Goal: Contribute content

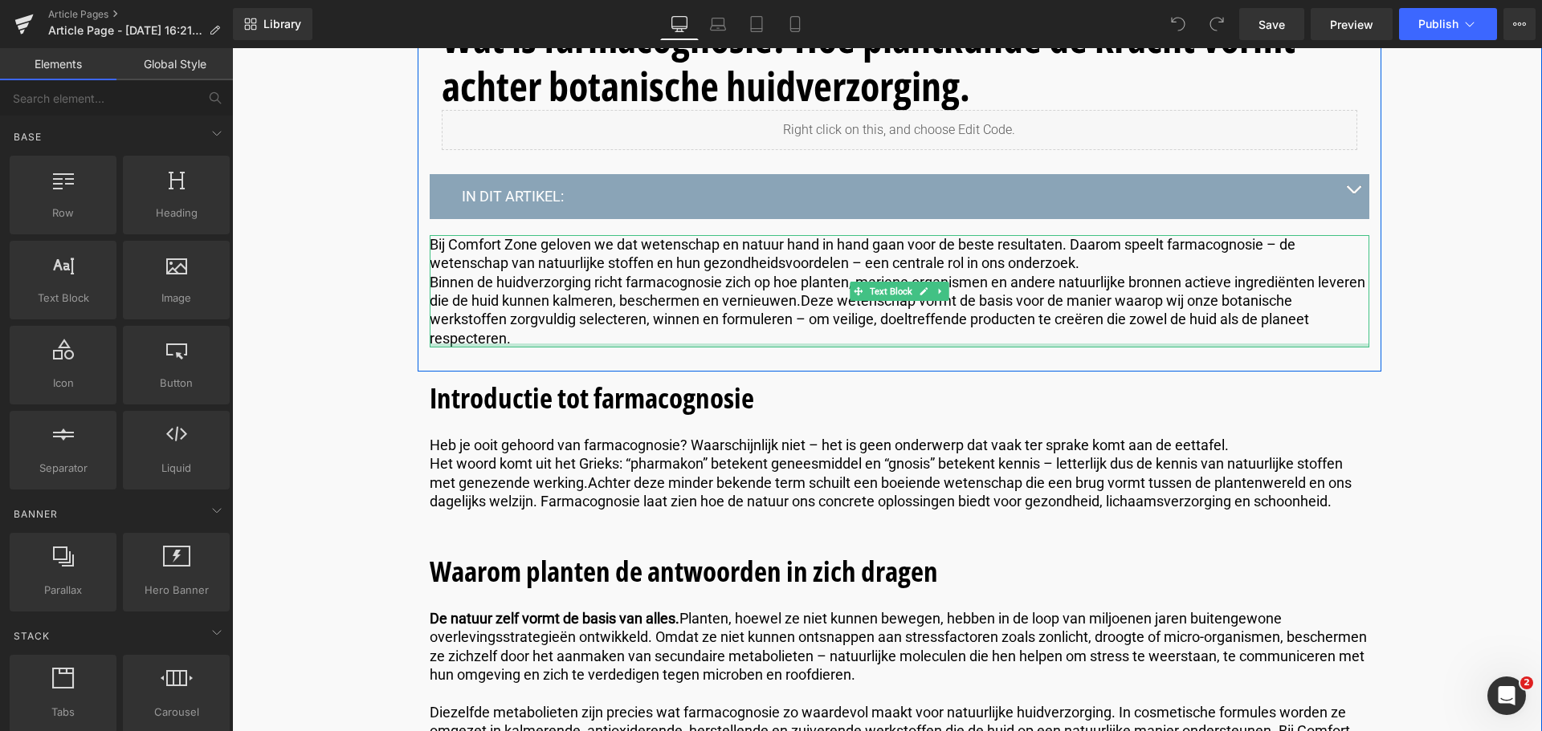
scroll to position [642, 0]
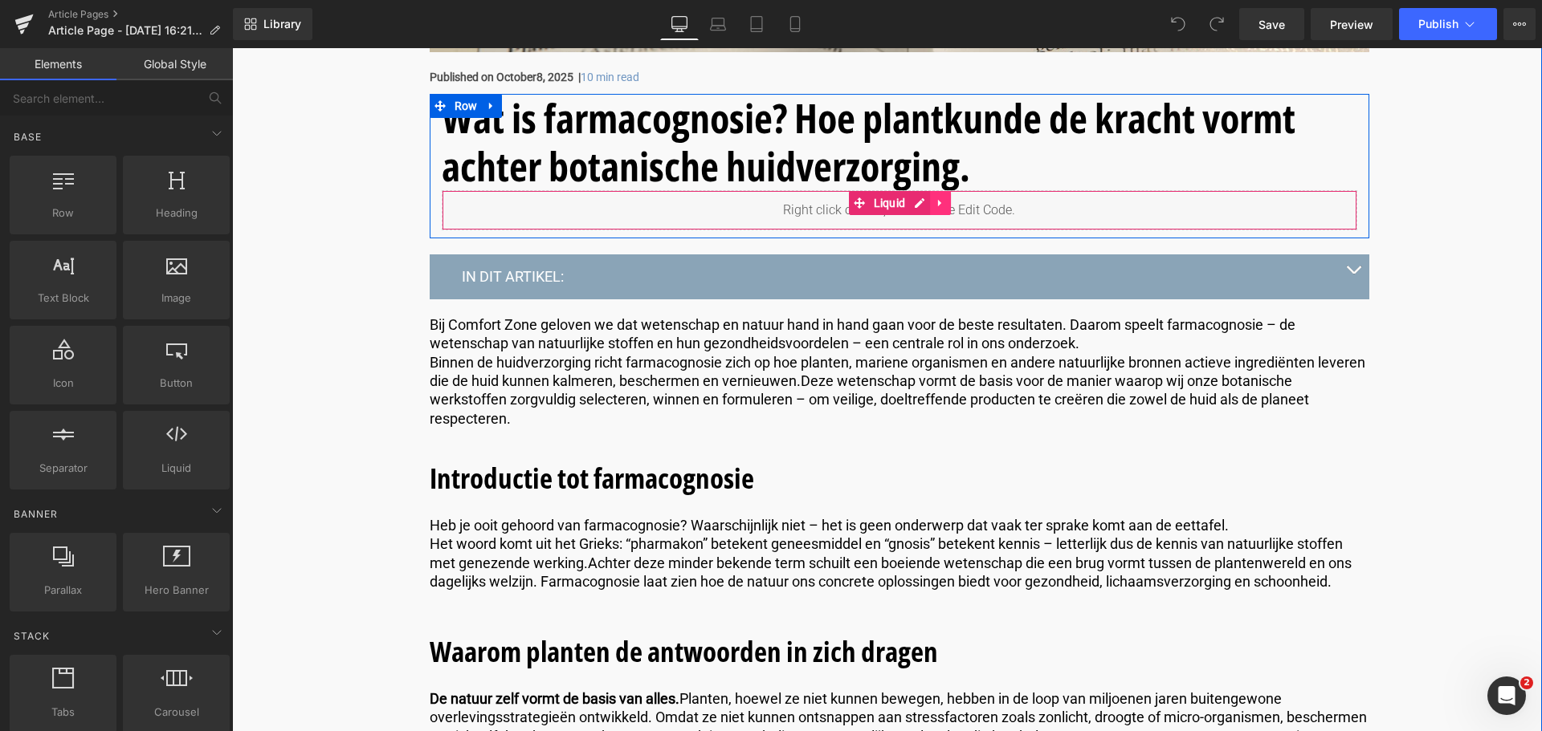
click at [938, 201] on icon at bounding box center [939, 203] width 3 height 7
click at [946, 202] on icon at bounding box center [950, 203] width 11 height 11
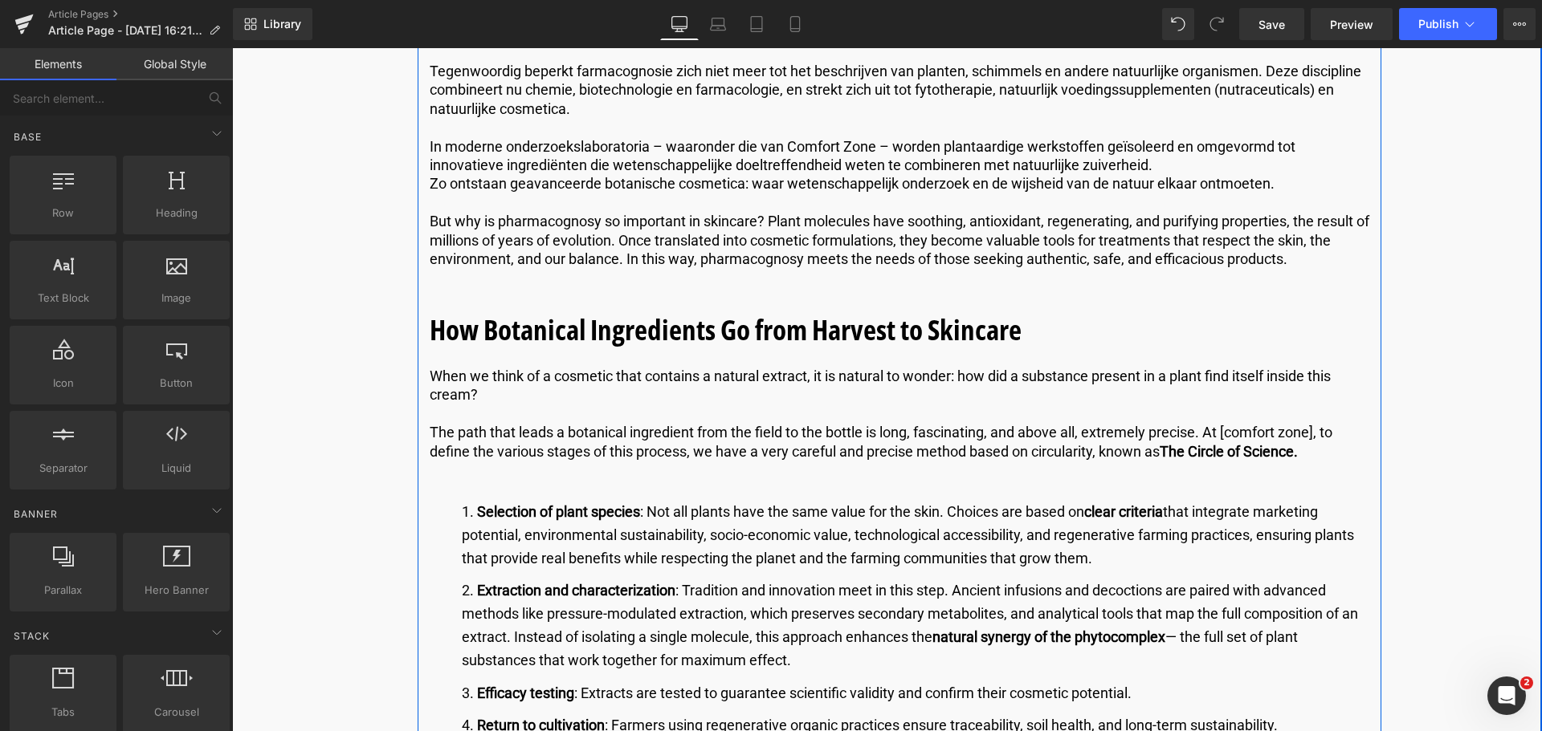
scroll to position [1526, 0]
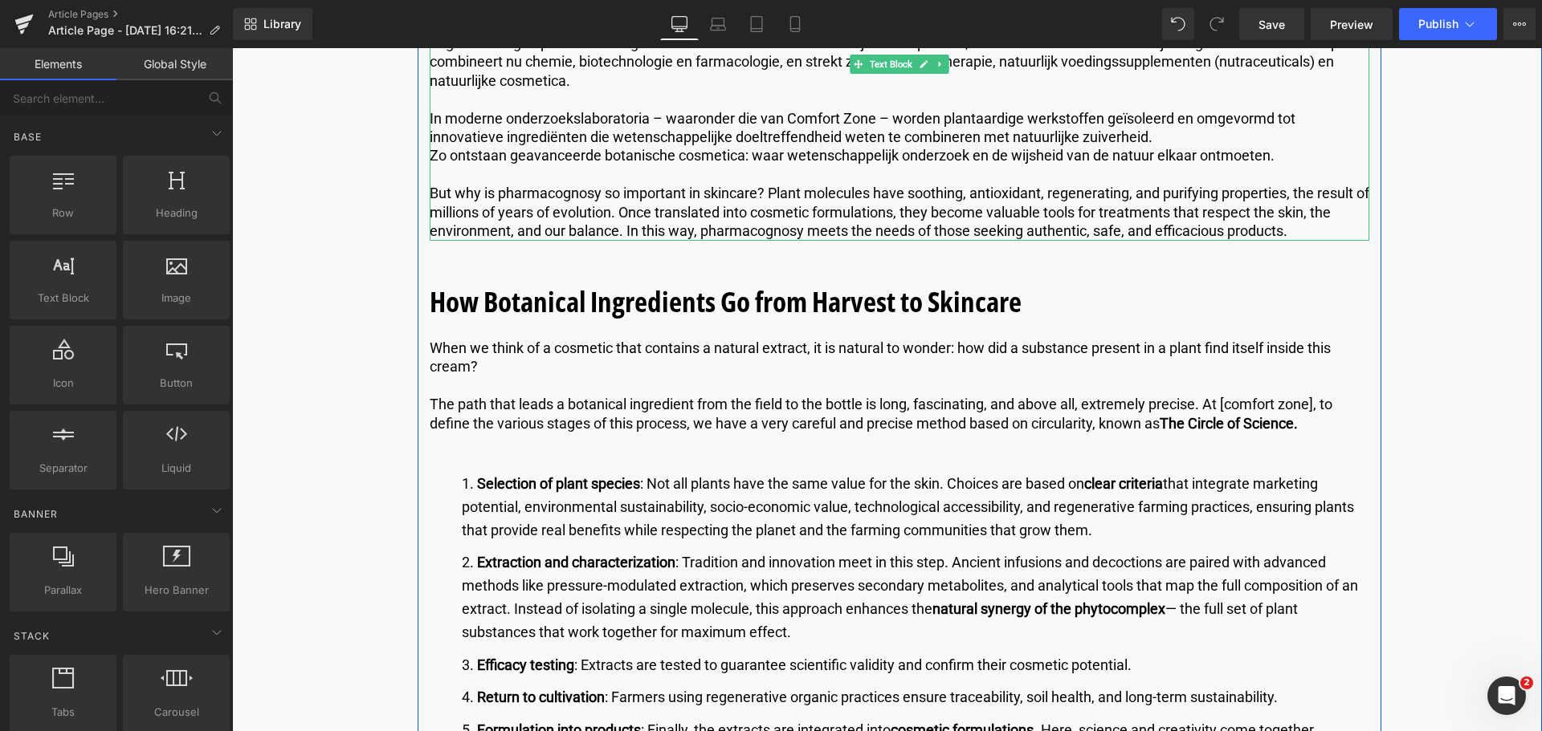
click at [1313, 234] on p "But why is pharmacognosy so important in skincare? Plant molecules have soothin…" at bounding box center [899, 212] width 939 height 56
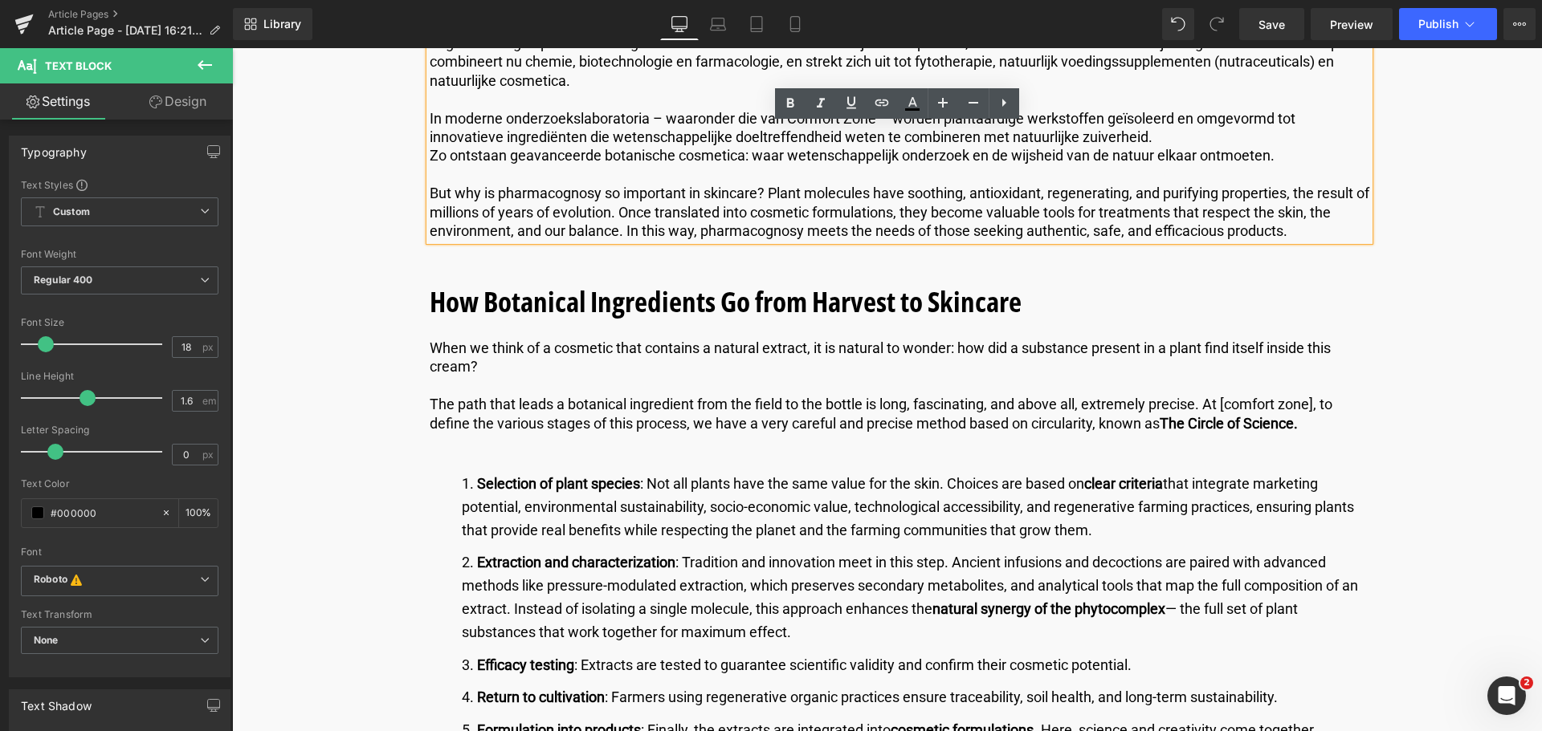
drag, startPoint x: 1313, startPoint y: 234, endPoint x: 344, endPoint y: 185, distance: 970.4
copy p "But why is pharmacognosy so important in skincare? Plant molecules have soothin…"
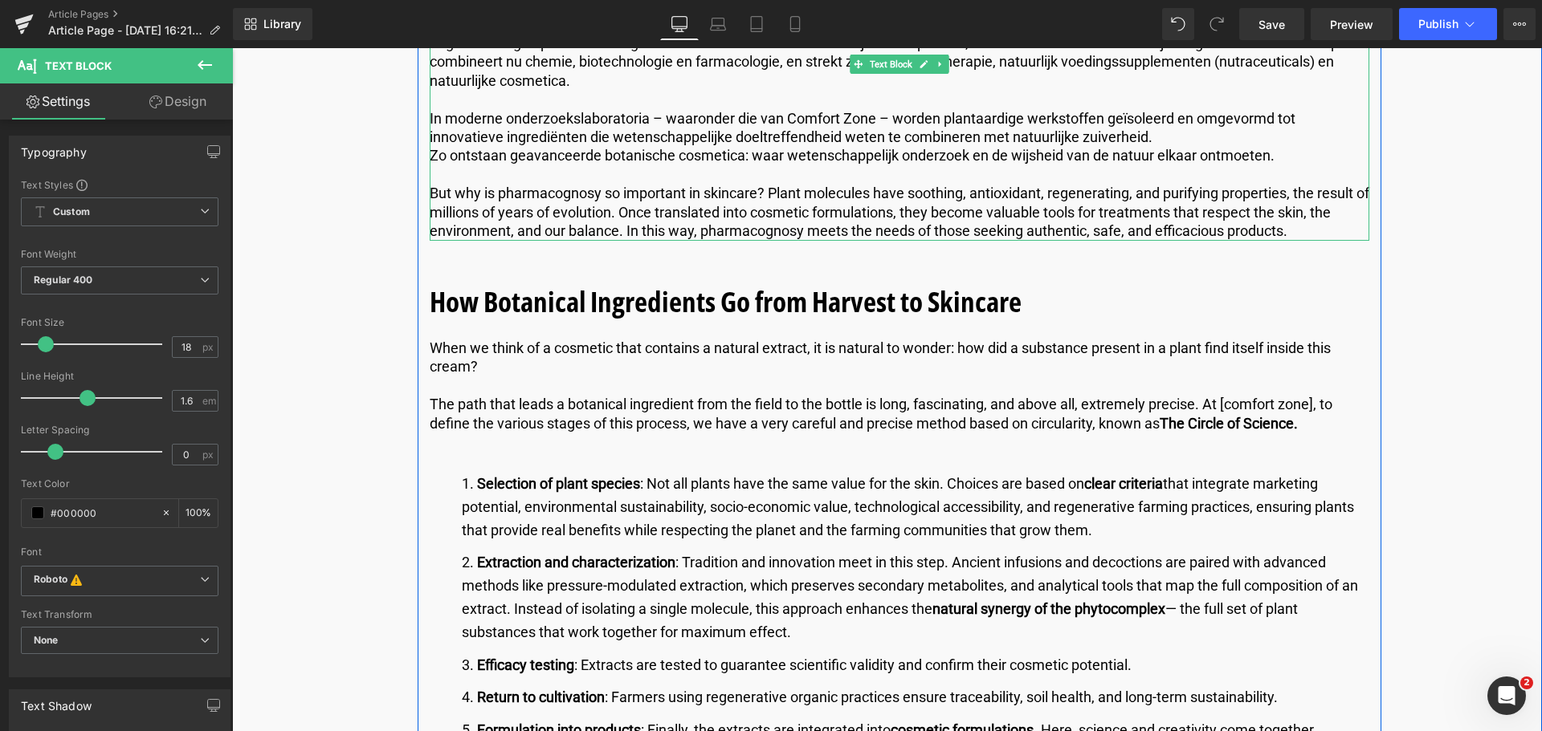
click at [1315, 234] on p "But why is pharmacognosy so important in skincare? Plant molecules have soothin…" at bounding box center [899, 212] width 939 height 56
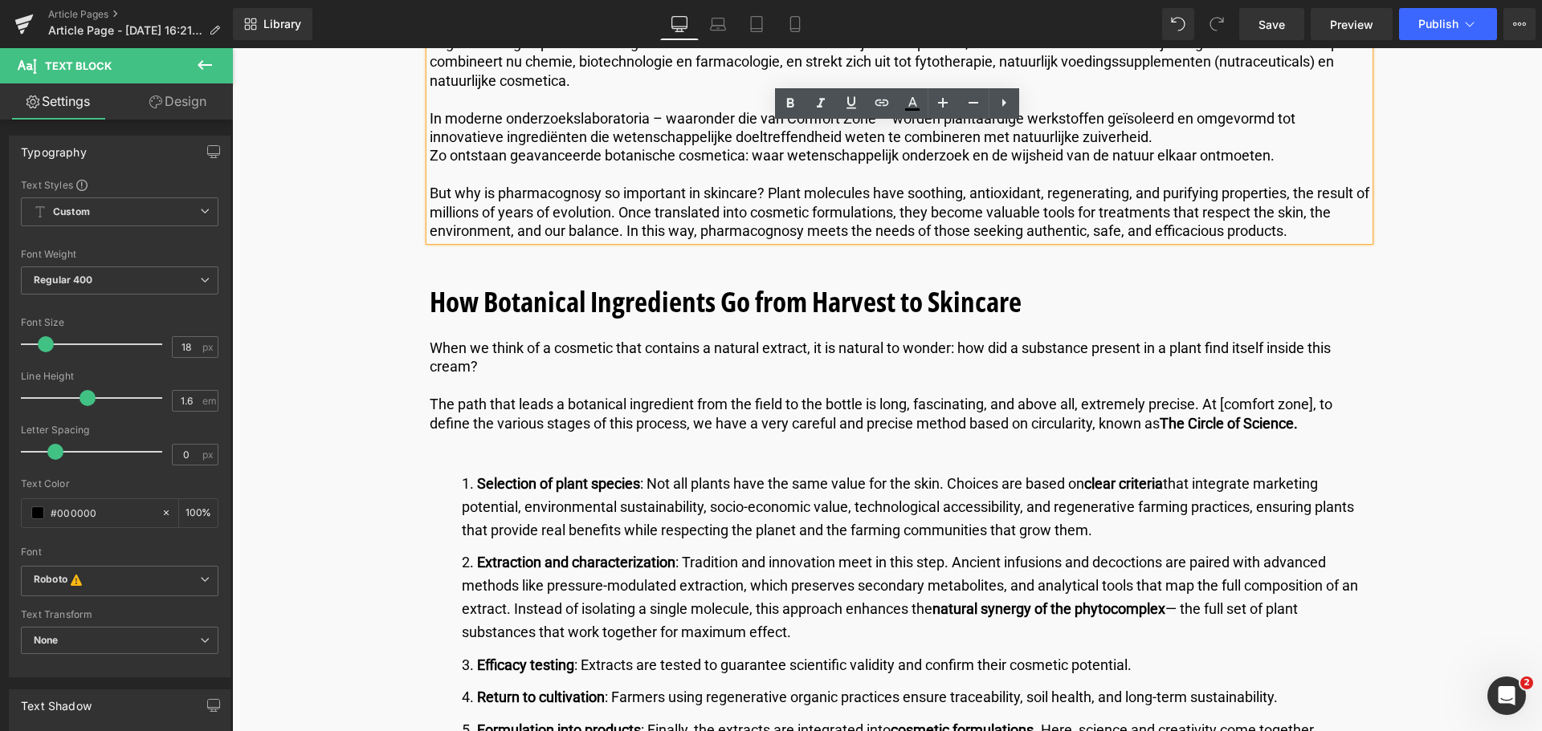
drag, startPoint x: 1315, startPoint y: 234, endPoint x: 414, endPoint y: 193, distance: 901.8
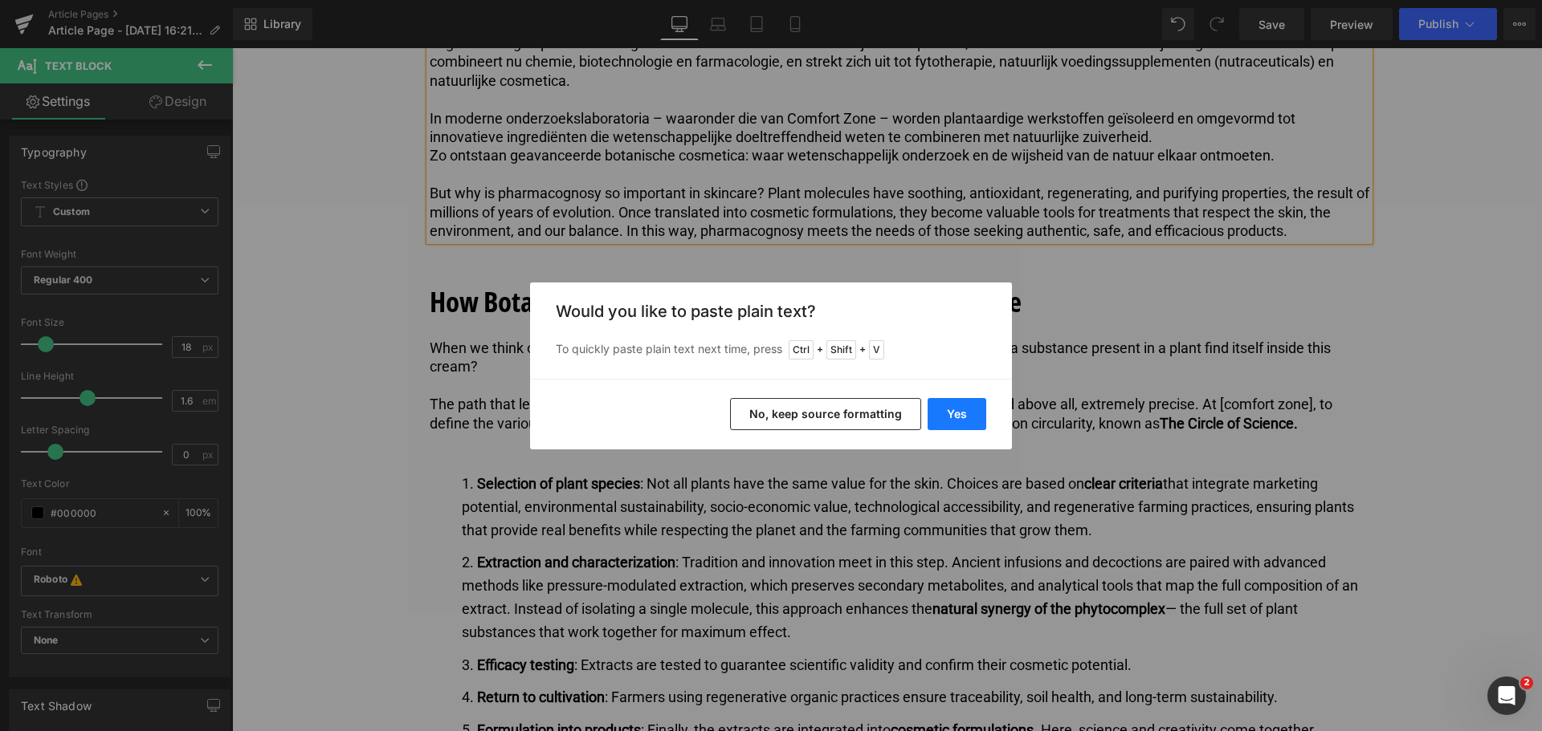
click at [949, 412] on button "Yes" at bounding box center [956, 414] width 59 height 32
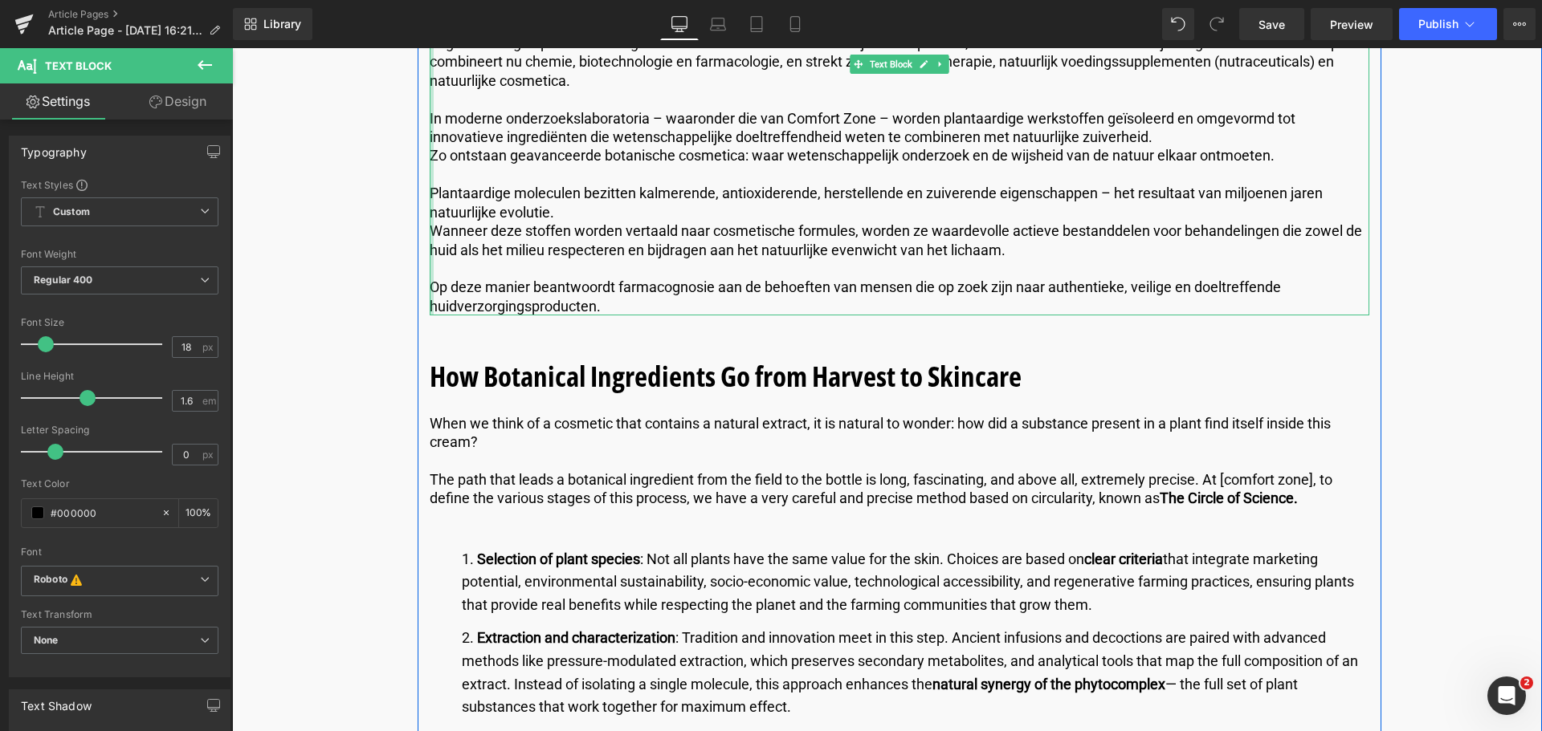
click at [430, 279] on div at bounding box center [432, 175] width 4 height 282
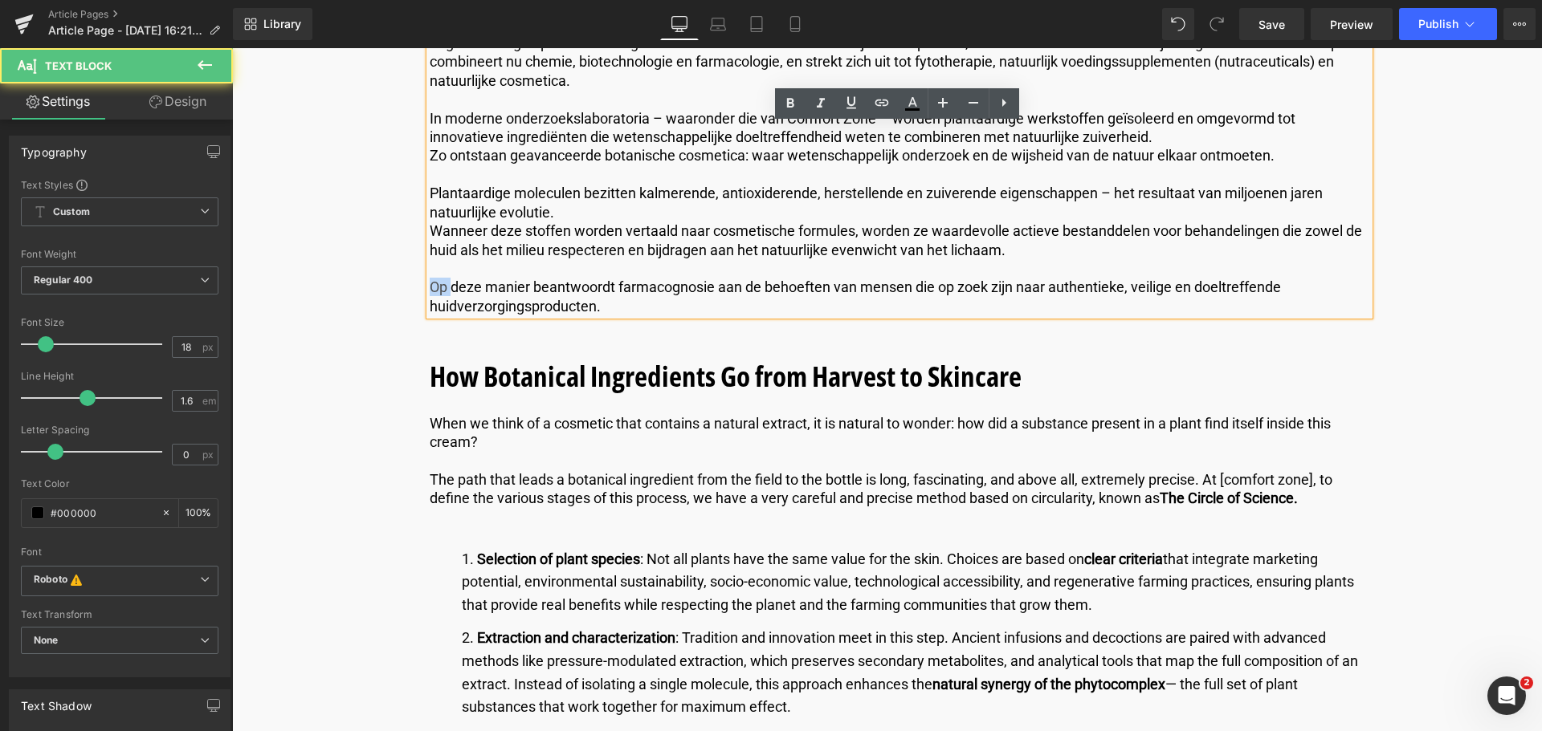
click at [430, 280] on p "Op deze manier beantwoordt farmacognosie aan de behoeften van mensen die op zoe…" at bounding box center [899, 297] width 939 height 38
click at [430, 283] on p "Op deze manier beantwoordt farmacognosie aan de behoeften van mensen die op zoe…" at bounding box center [899, 297] width 939 height 38
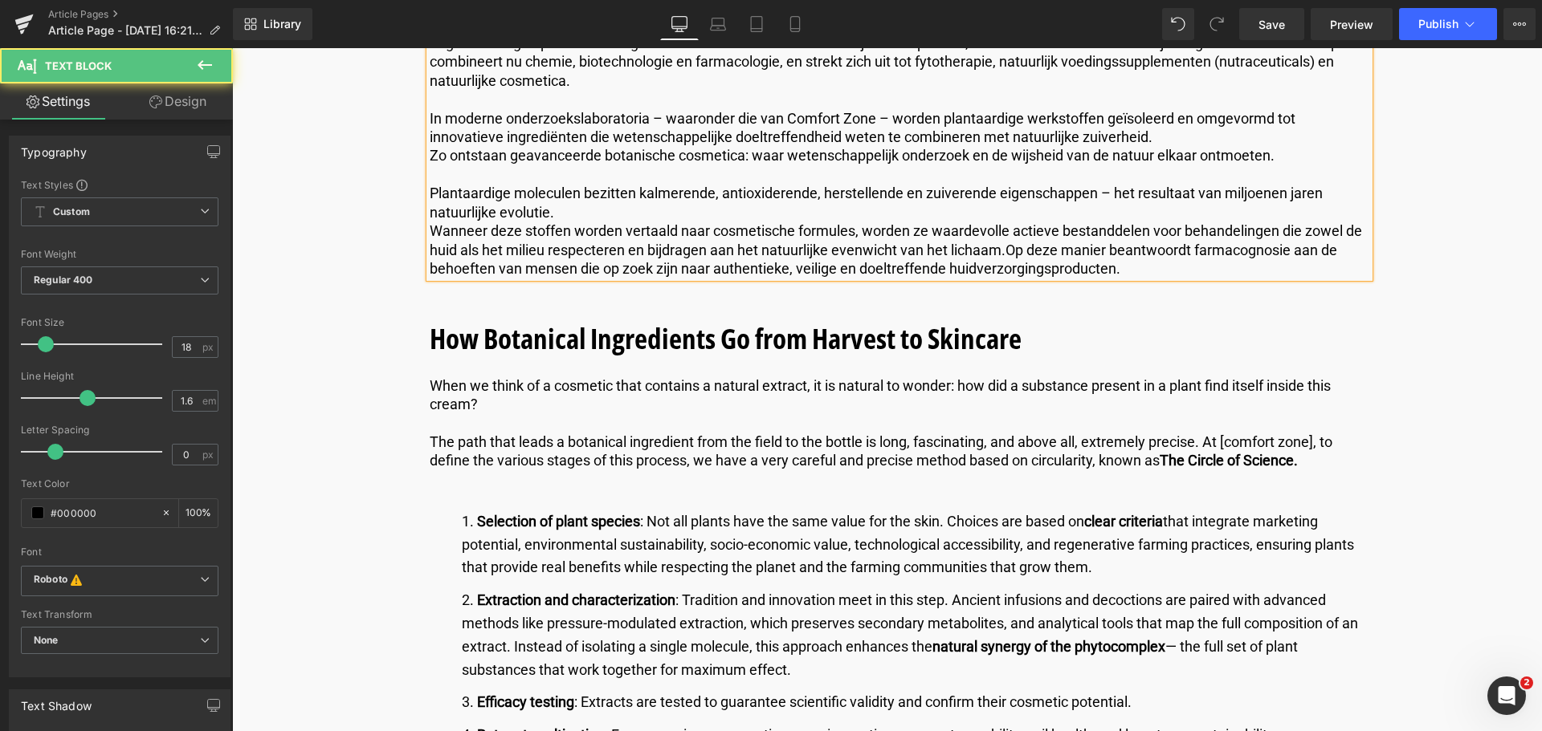
click at [430, 231] on p "Wanneer deze stoffen worden vertaald naar cosmetische formules, worden ze waard…" at bounding box center [899, 250] width 939 height 56
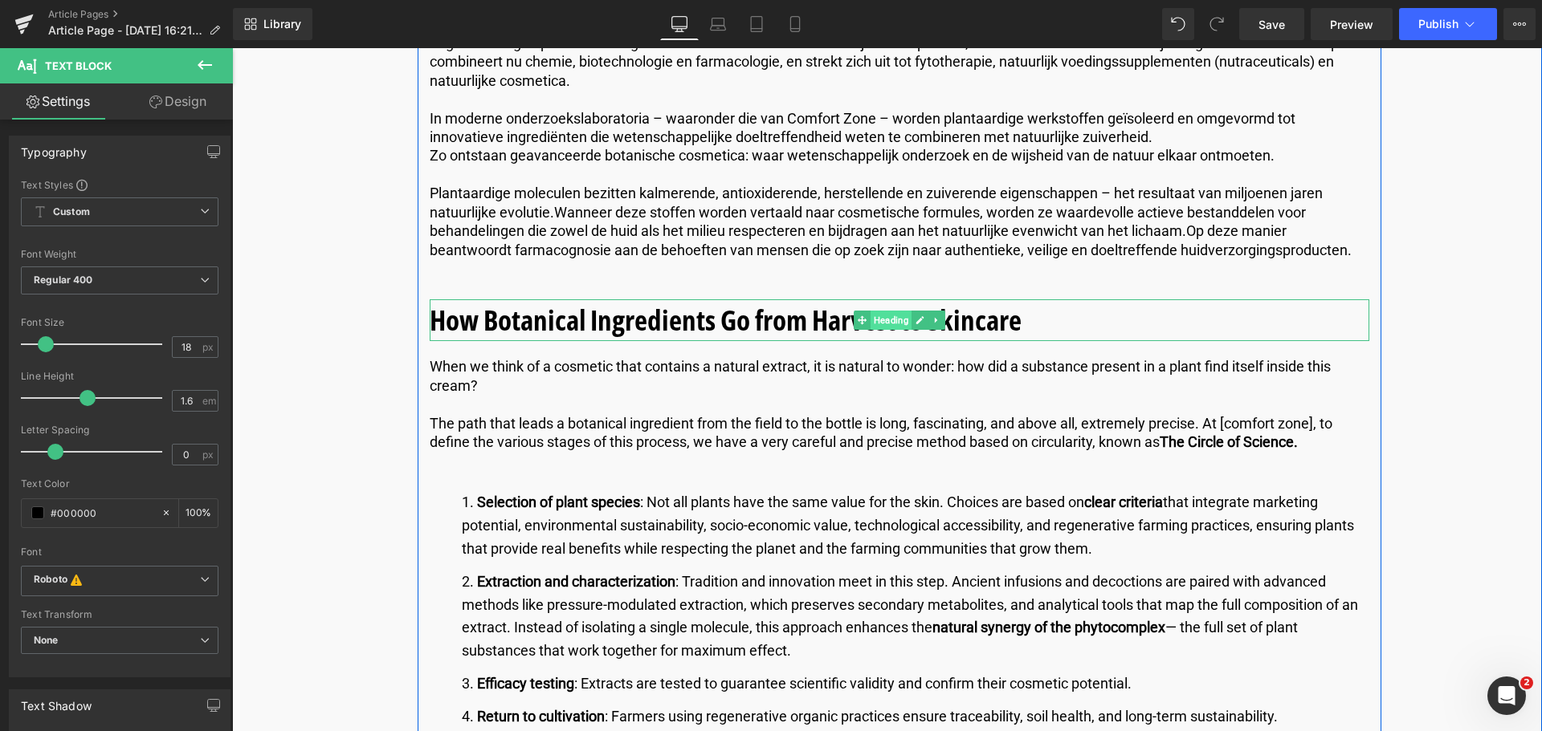
click at [875, 318] on span "Heading" at bounding box center [890, 320] width 41 height 19
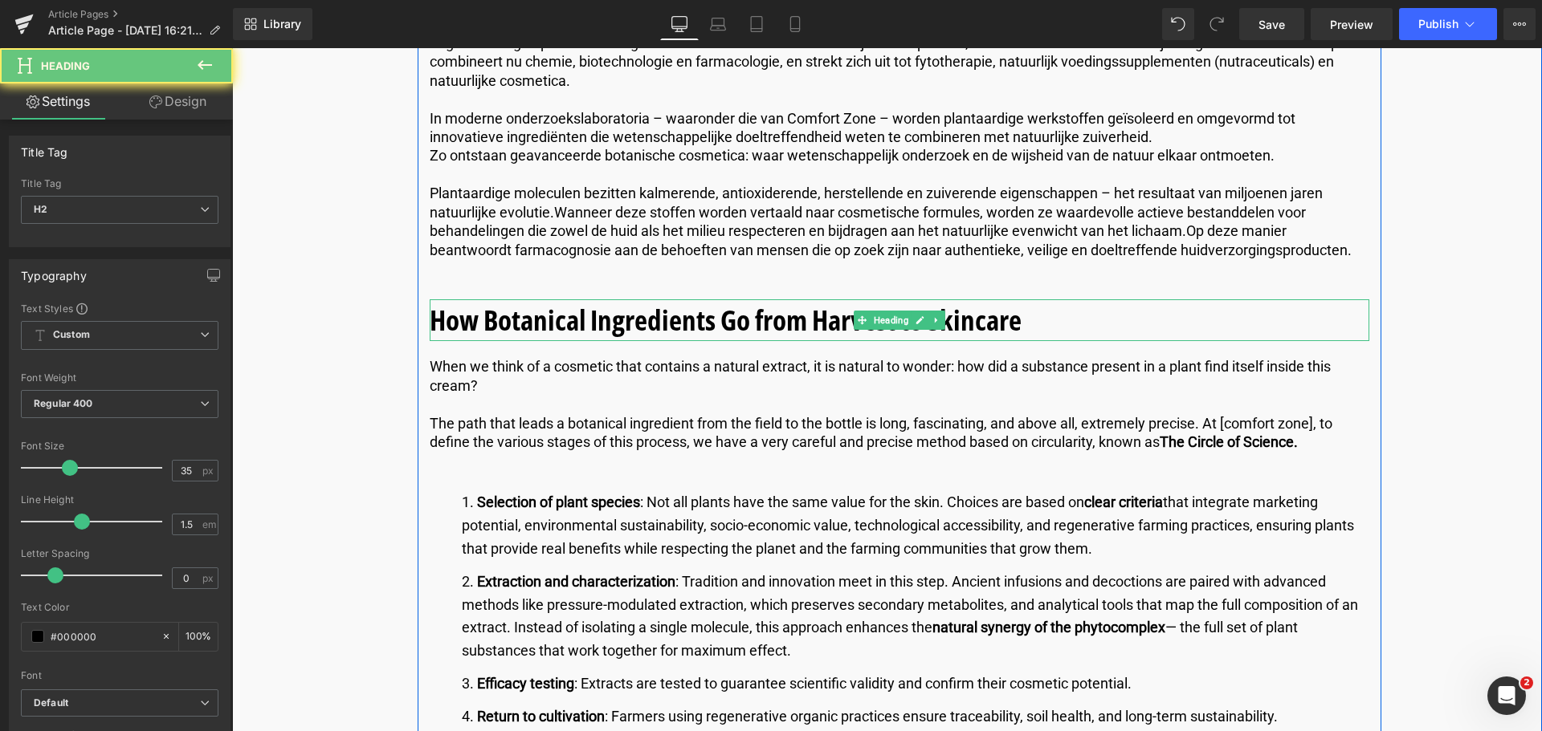
click at [760, 326] on b "How Botanical Ingredients Go from Harvest to Skincare" at bounding box center [726, 320] width 592 height 38
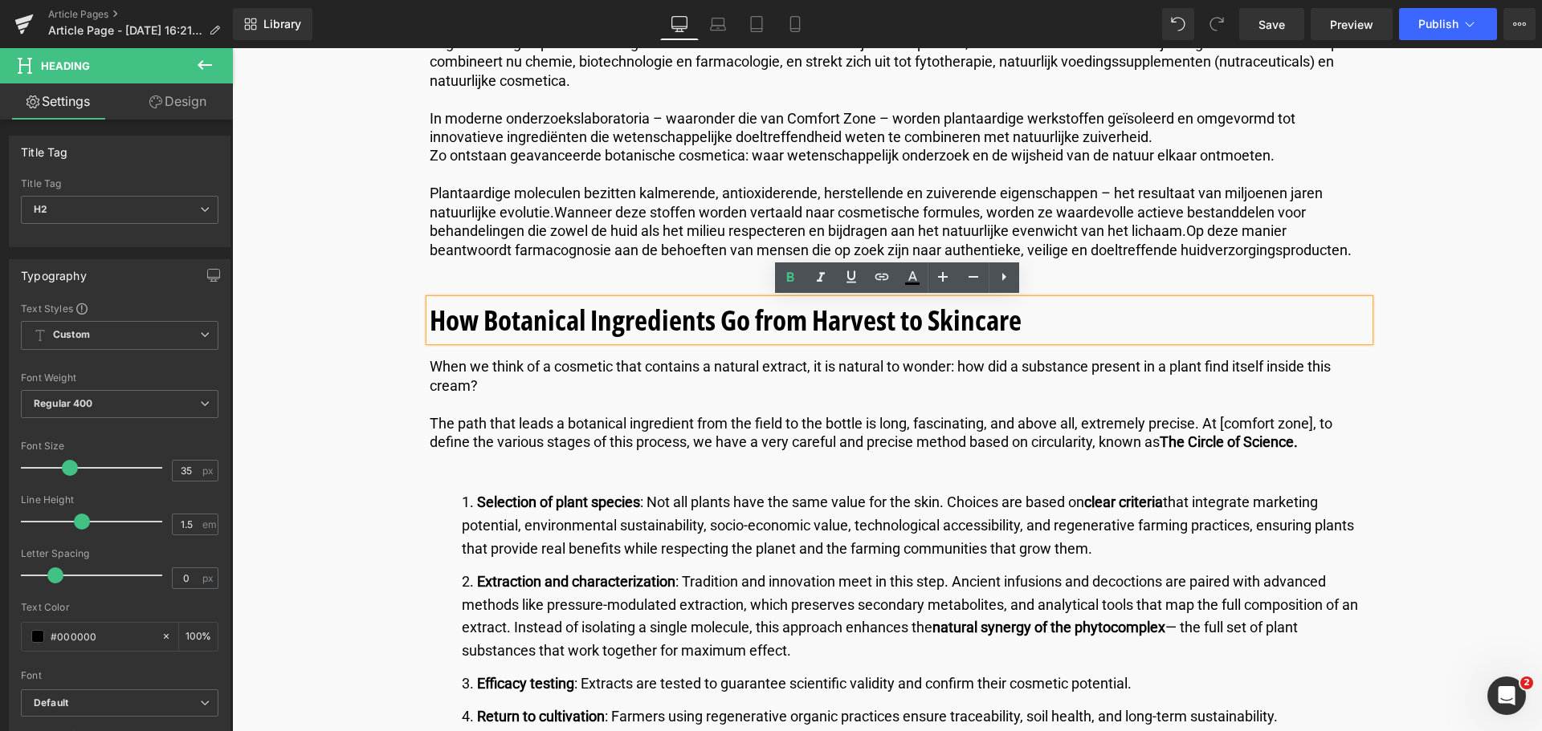
drag, startPoint x: 1052, startPoint y: 328, endPoint x: 401, endPoint y: 328, distance: 650.4
paste div
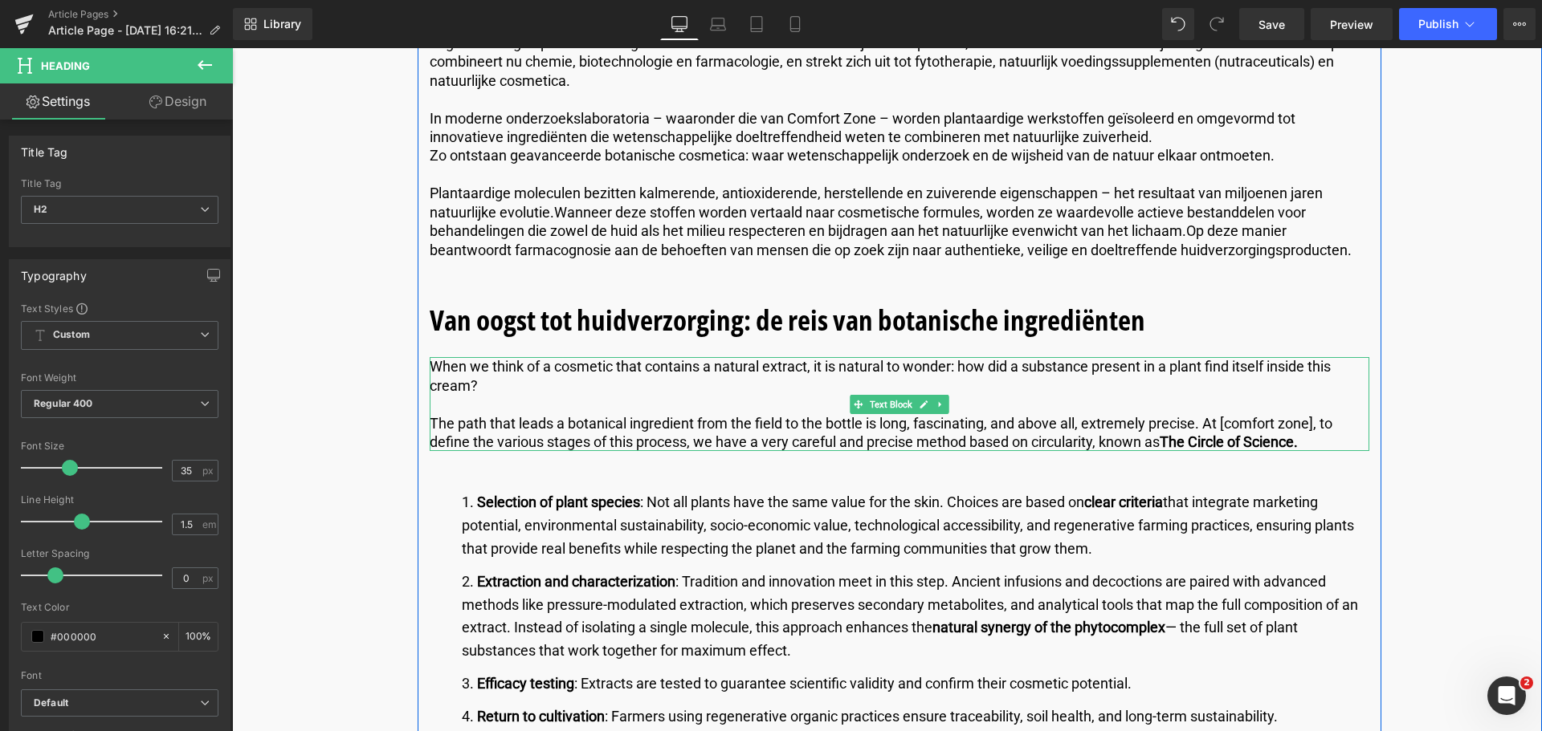
click at [537, 388] on p "When we think of a cosmetic that contains a natural extract, it is natural to w…" at bounding box center [899, 376] width 939 height 38
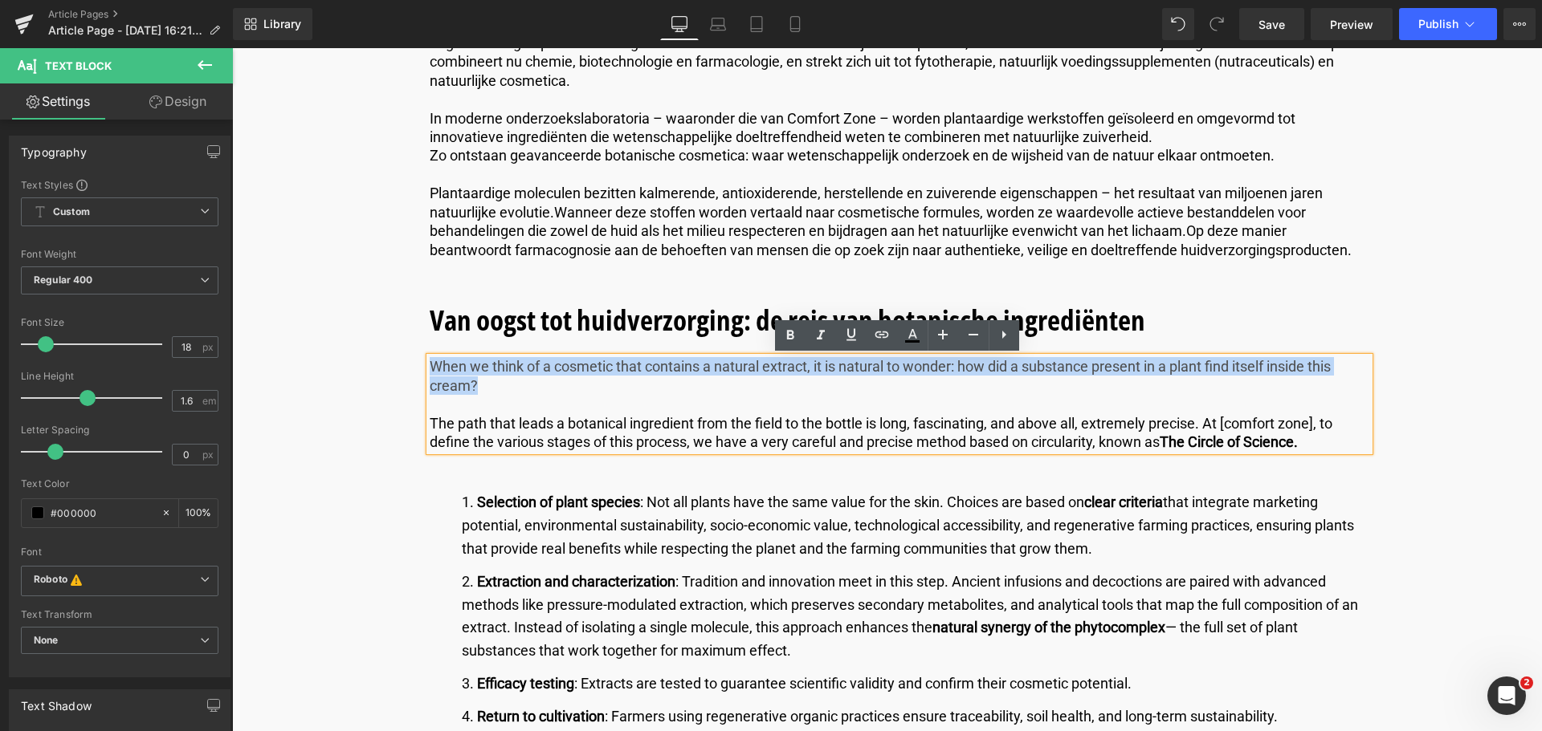
drag, startPoint x: 495, startPoint y: 386, endPoint x: 432, endPoint y: 371, distance: 65.2
click at [432, 371] on p "When we think of a cosmetic that contains a natural extract, it is natural to w…" at bounding box center [899, 376] width 939 height 38
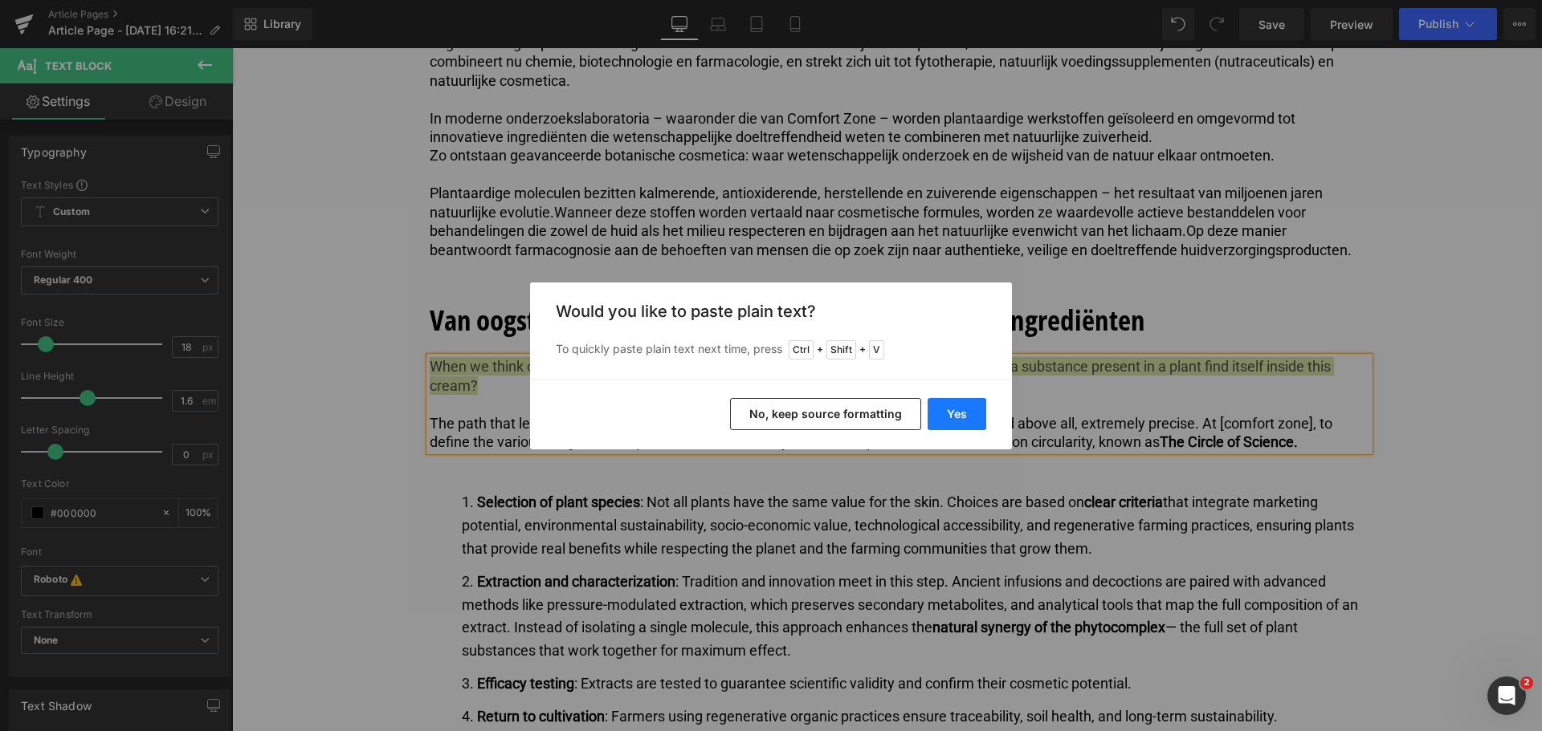
drag, startPoint x: 958, startPoint y: 409, endPoint x: 725, endPoint y: 361, distance: 237.9
click at [958, 409] on button "Yes" at bounding box center [956, 414] width 59 height 32
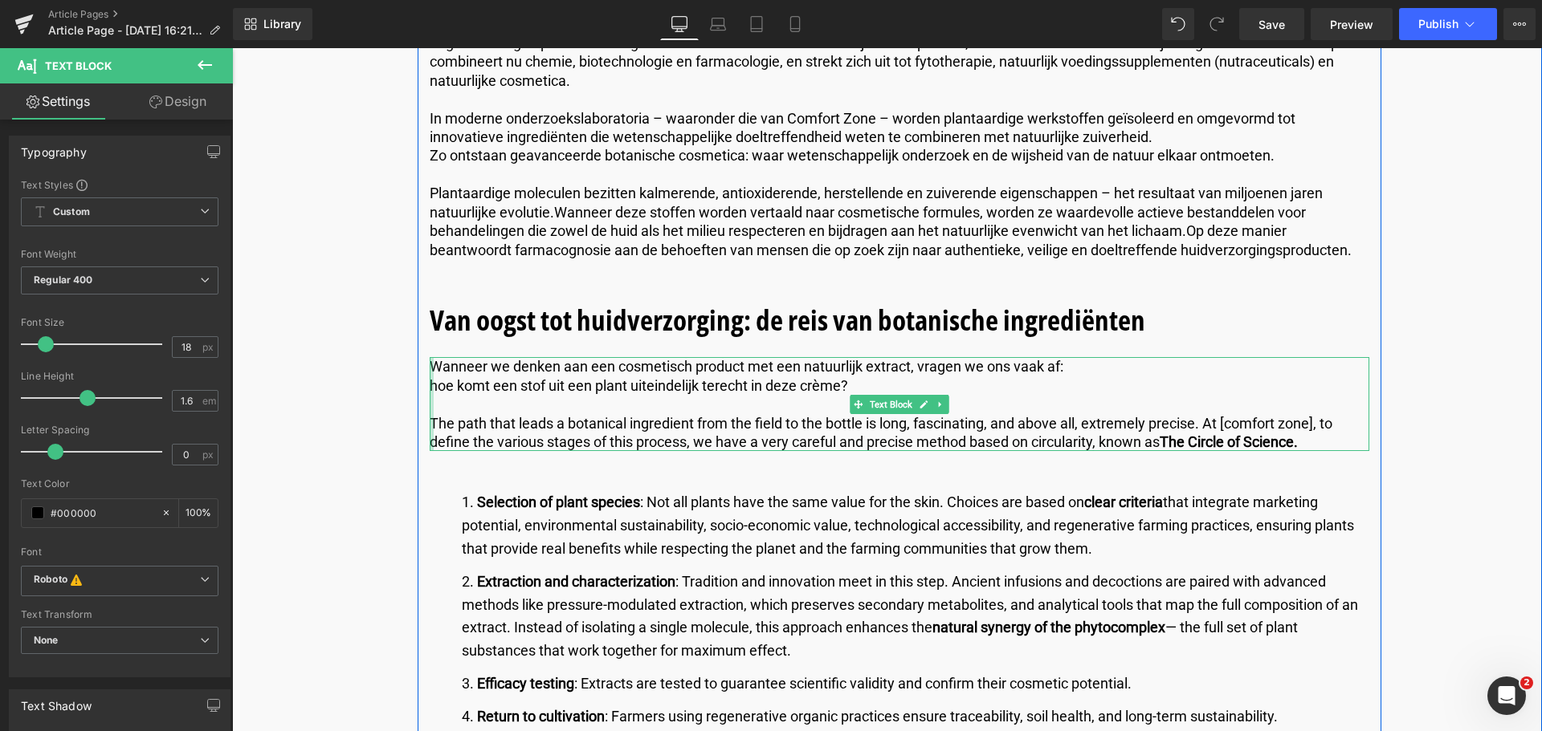
click at [430, 385] on div at bounding box center [432, 404] width 4 height 94
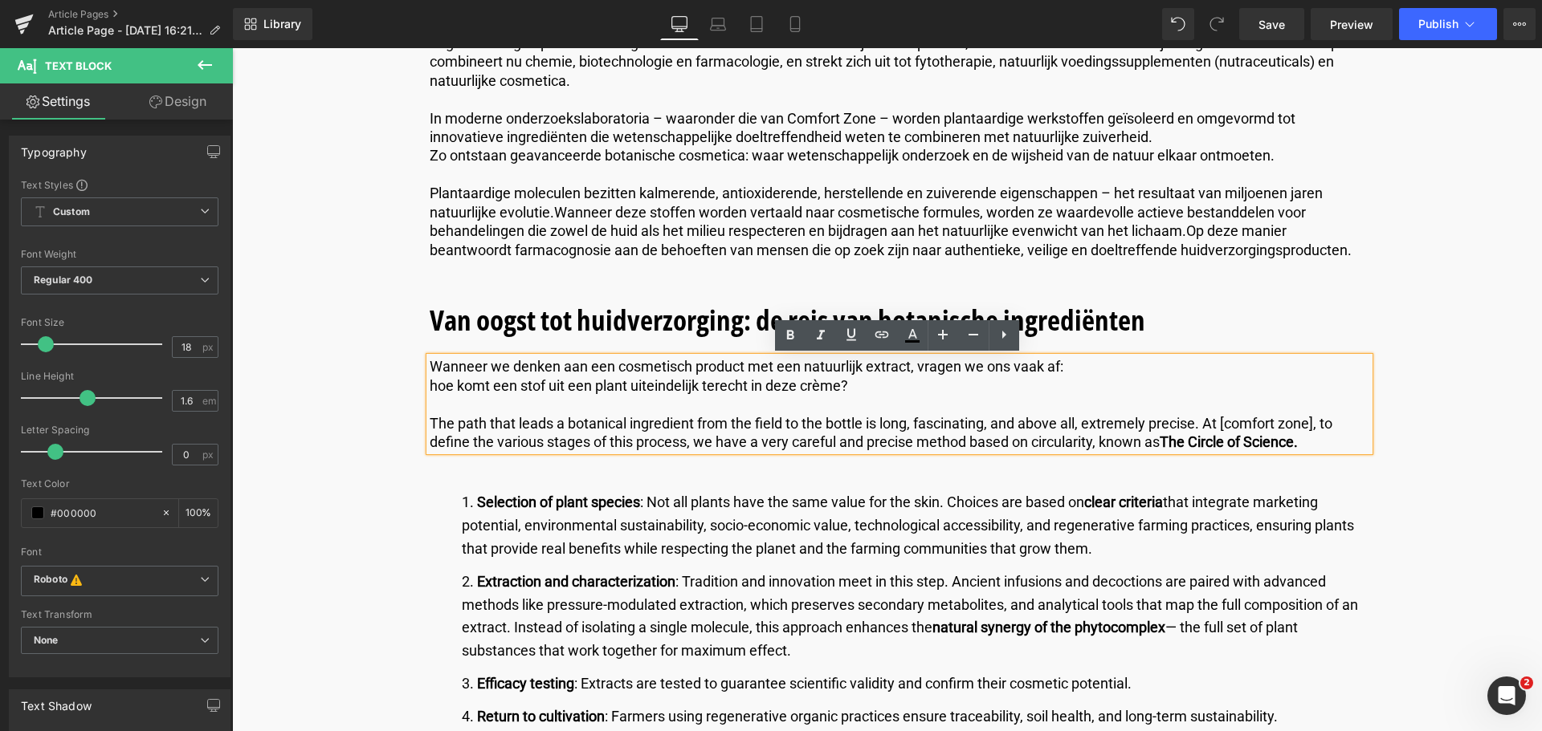
click at [430, 385] on p "hoe komt een stof uit een plant uiteindelijk terecht in deze crème?" at bounding box center [899, 386] width 939 height 18
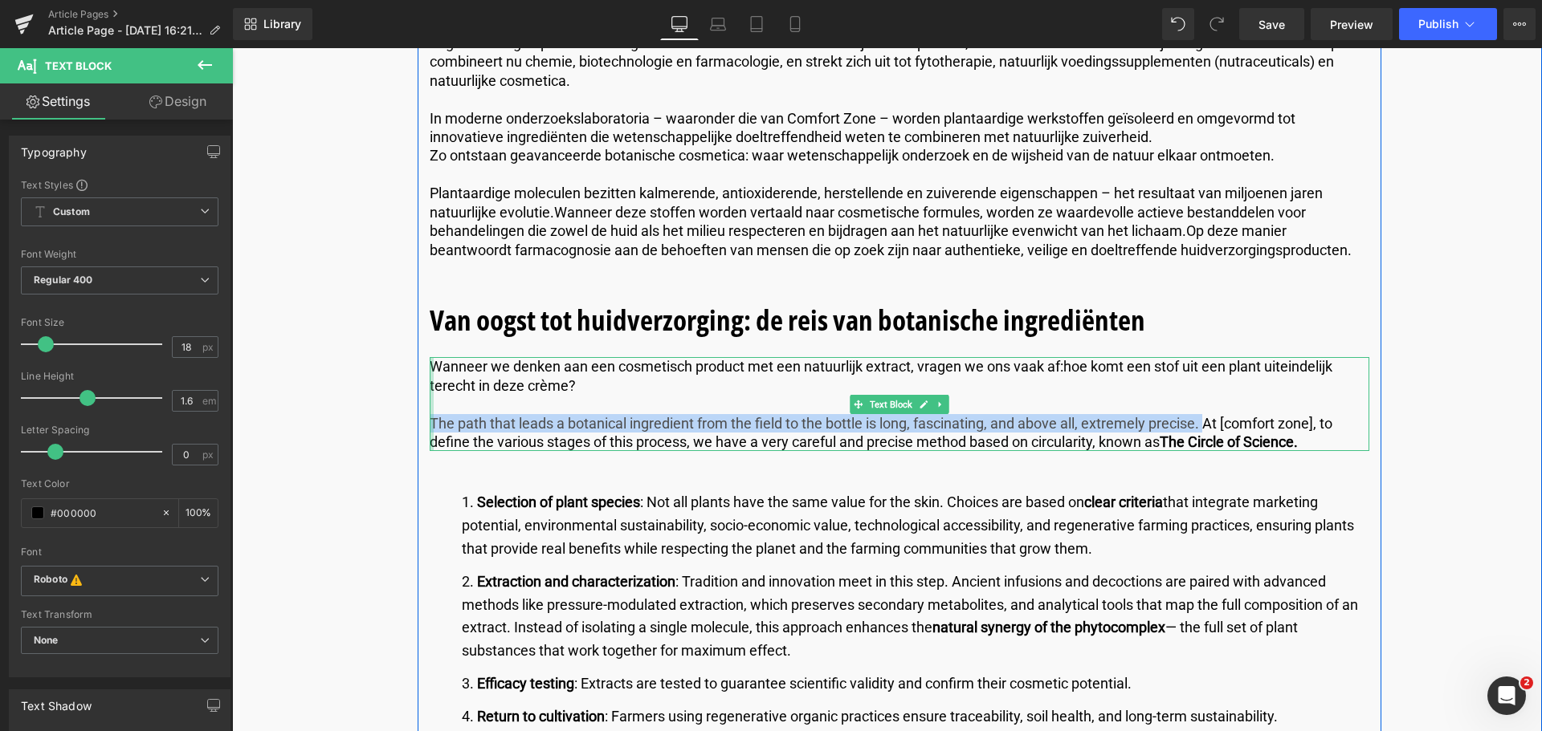
drag, startPoint x: 1203, startPoint y: 421, endPoint x: 430, endPoint y: 421, distance: 772.4
click at [430, 421] on div "Wanneer we denken aan een cosmetisch product met een natuurlijk extract, vragen…" at bounding box center [899, 404] width 939 height 94
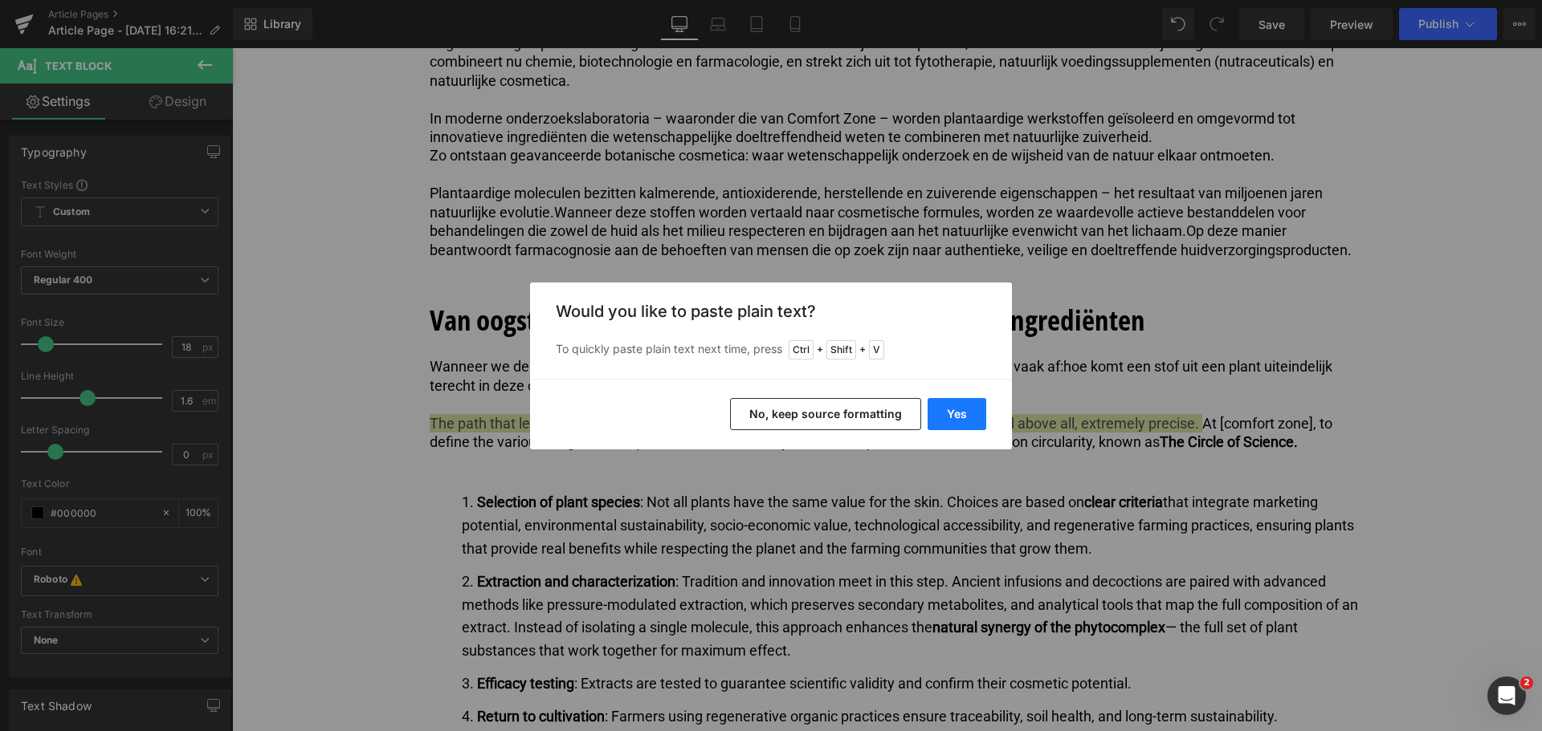
click at [947, 409] on button "Yes" at bounding box center [956, 414] width 59 height 32
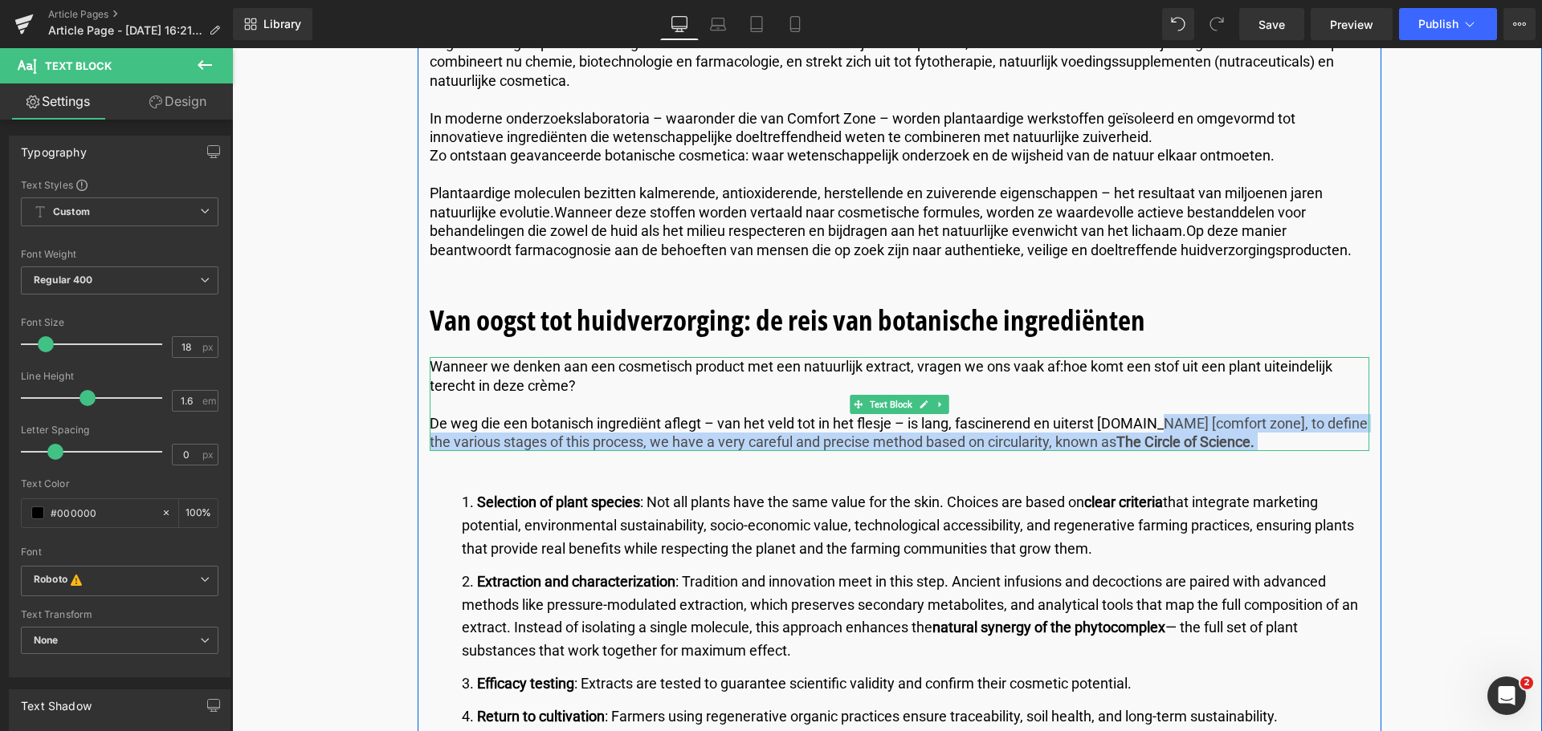
drag, startPoint x: 1225, startPoint y: 442, endPoint x: 1151, endPoint y: 422, distance: 77.1
click at [1151, 422] on p "De weg die een botanisch ingrediënt aflegt – van het veld tot in het flesje – i…" at bounding box center [899, 433] width 939 height 38
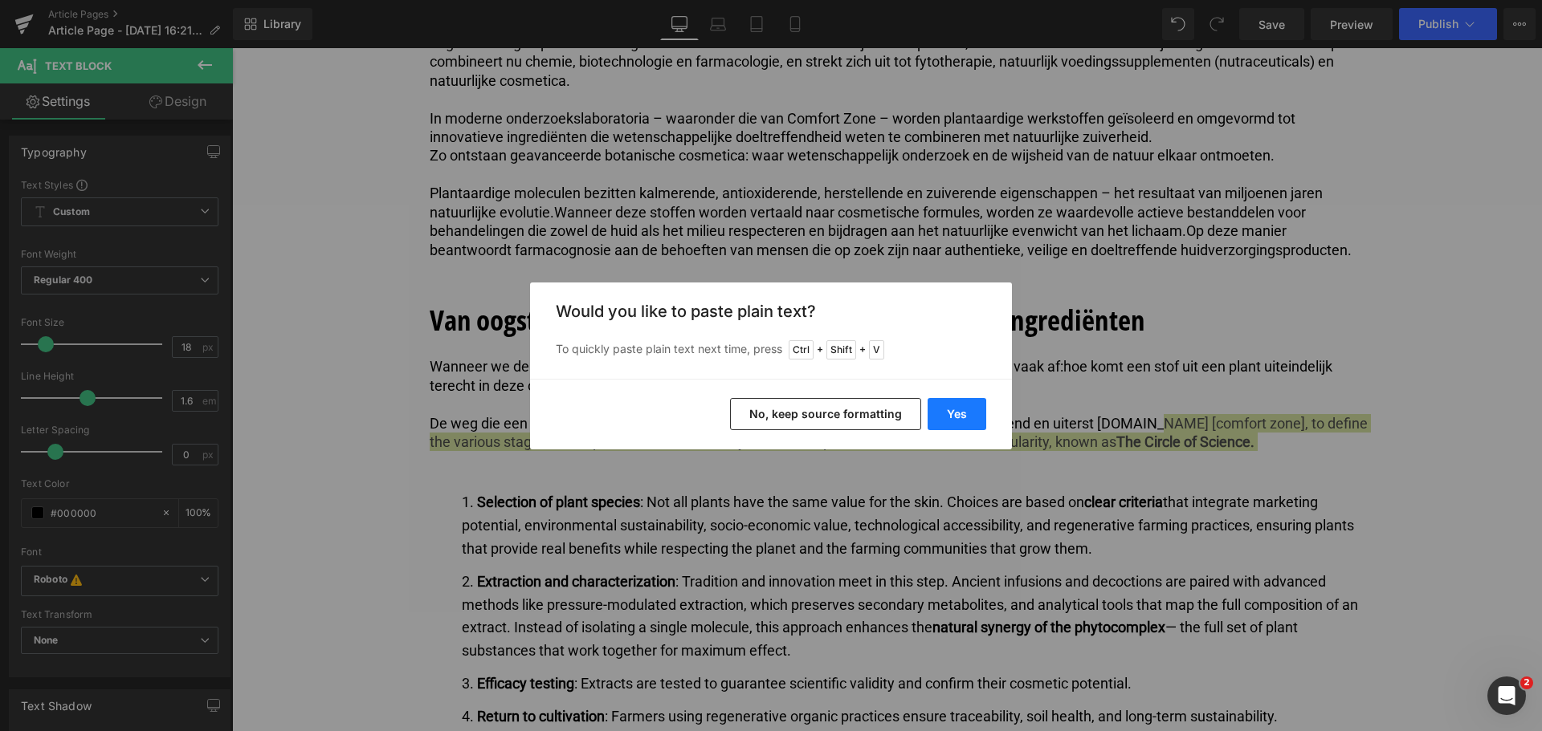
drag, startPoint x: 963, startPoint y: 407, endPoint x: 731, endPoint y: 359, distance: 237.0
click at [963, 407] on button "Yes" at bounding box center [956, 414] width 59 height 32
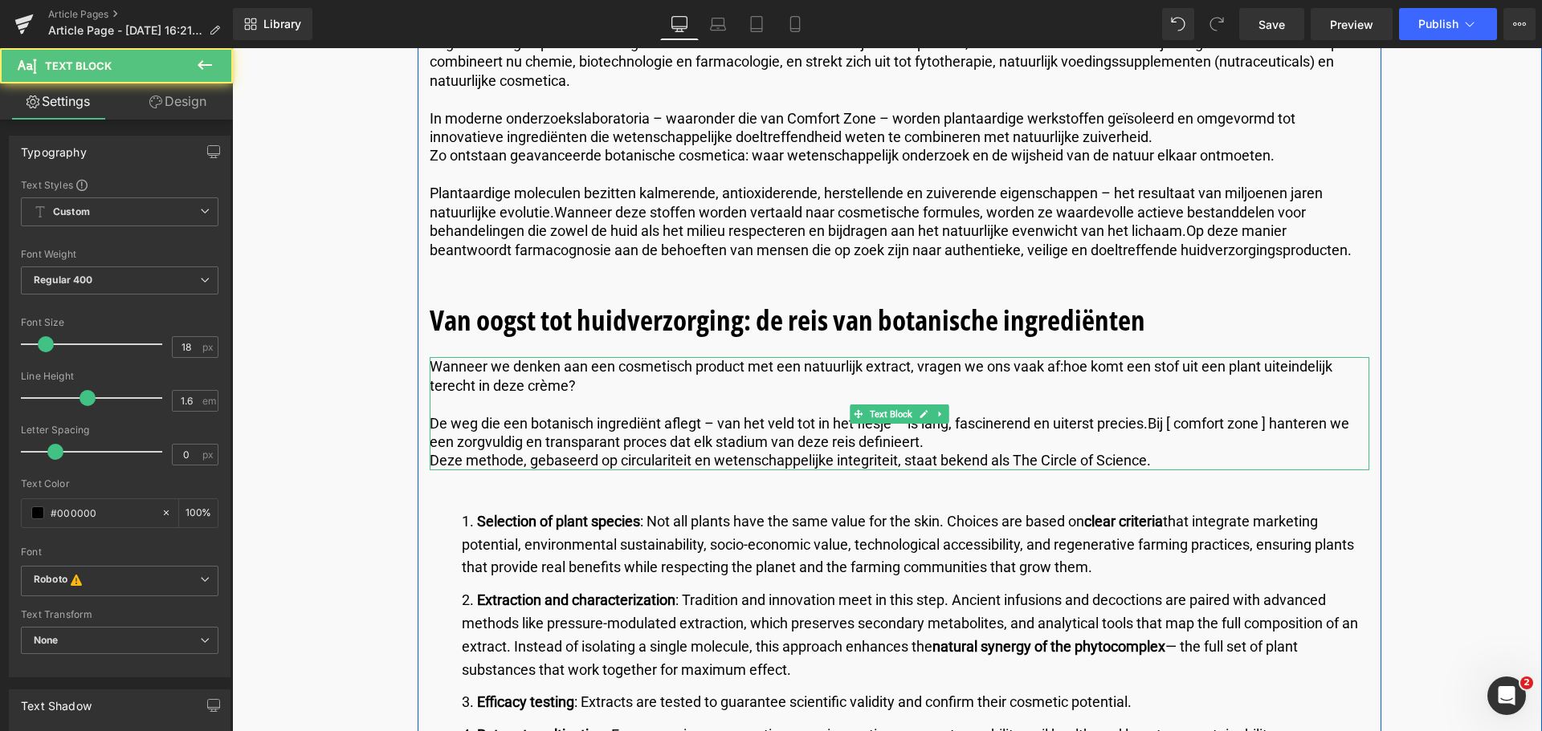
click at [432, 459] on p "Deze methode, gebaseerd op circulariteit en wetenschappelijke integriteit, staa…" at bounding box center [899, 460] width 939 height 18
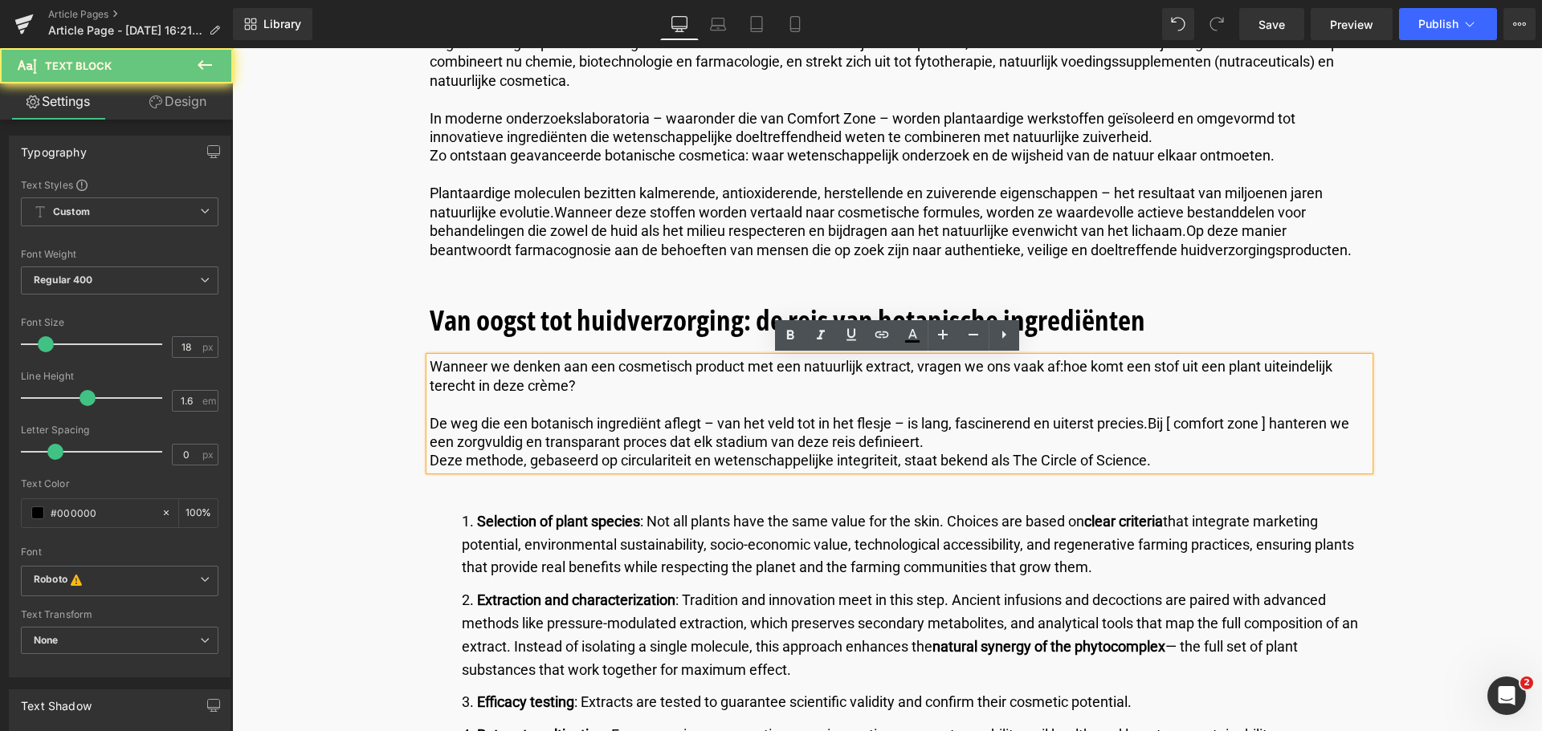
click at [430, 459] on p "Deze methode, gebaseerd op circulariteit en wetenschappelijke integriteit, staa…" at bounding box center [899, 460] width 939 height 18
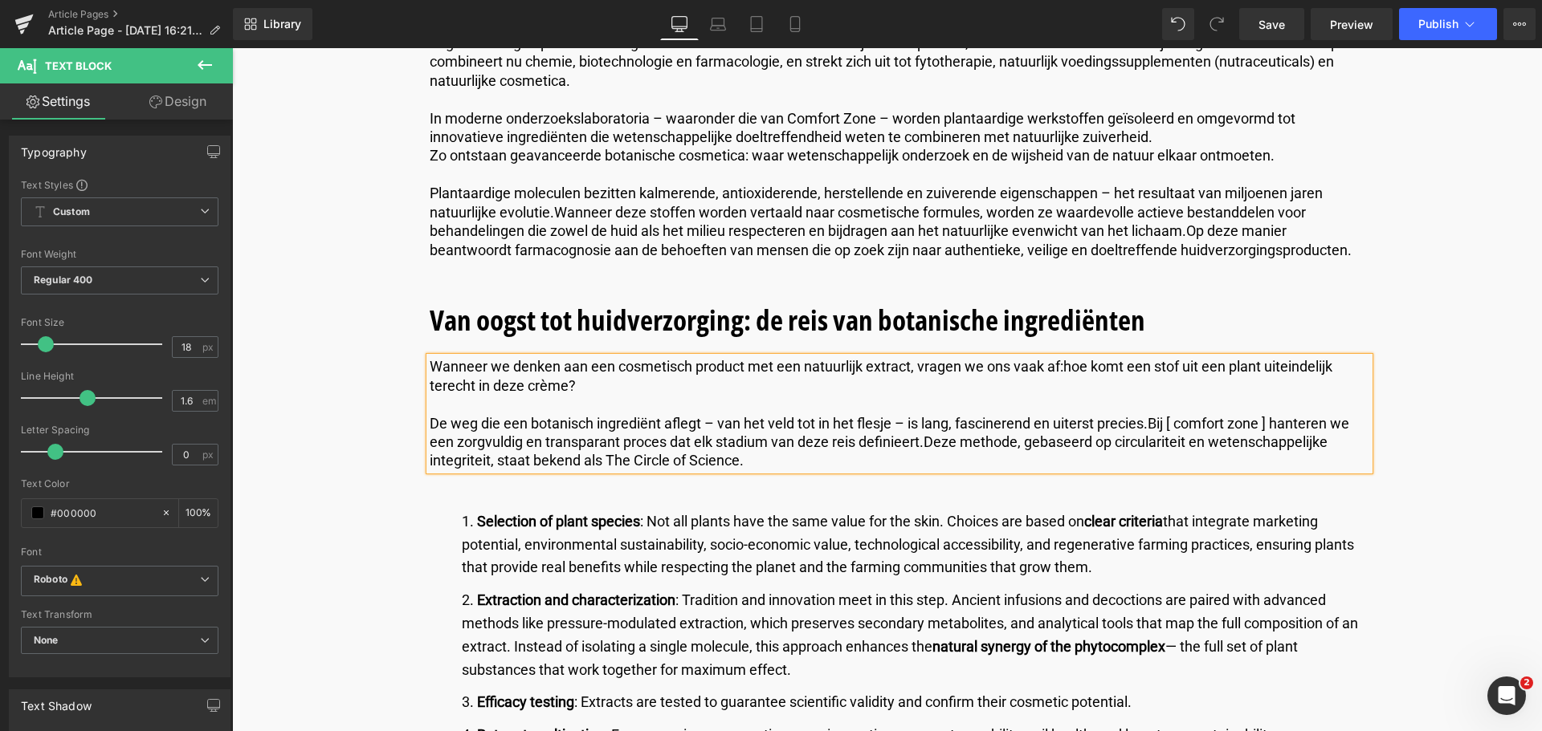
click at [1151, 423] on p "De weg die een botanisch ingrediënt aflegt – van het veld tot in het flesje – i…" at bounding box center [899, 442] width 939 height 56
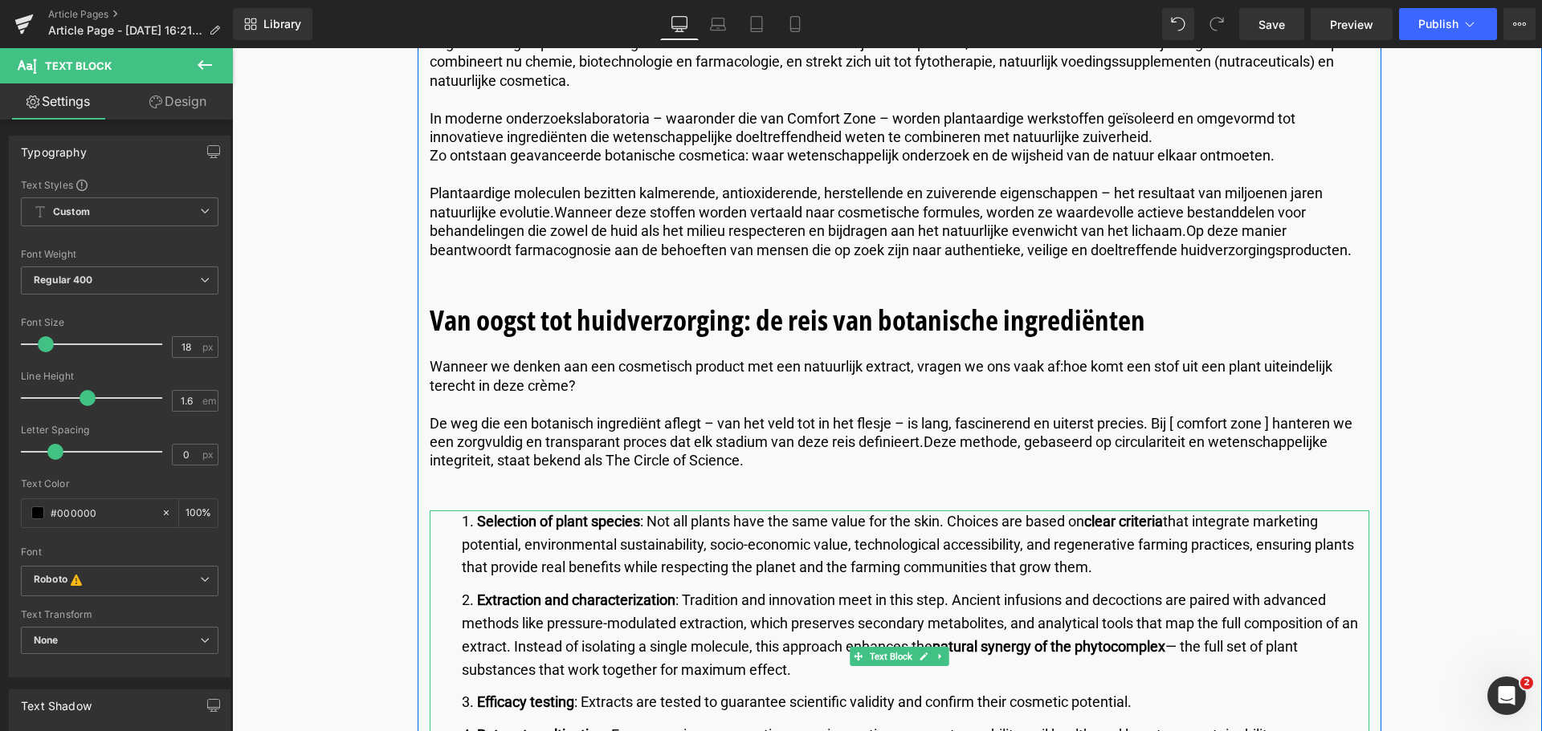
click at [644, 536] on li "Selection of plant species : Not all plants have the same value for the skin. C…" at bounding box center [915, 545] width 907 height 69
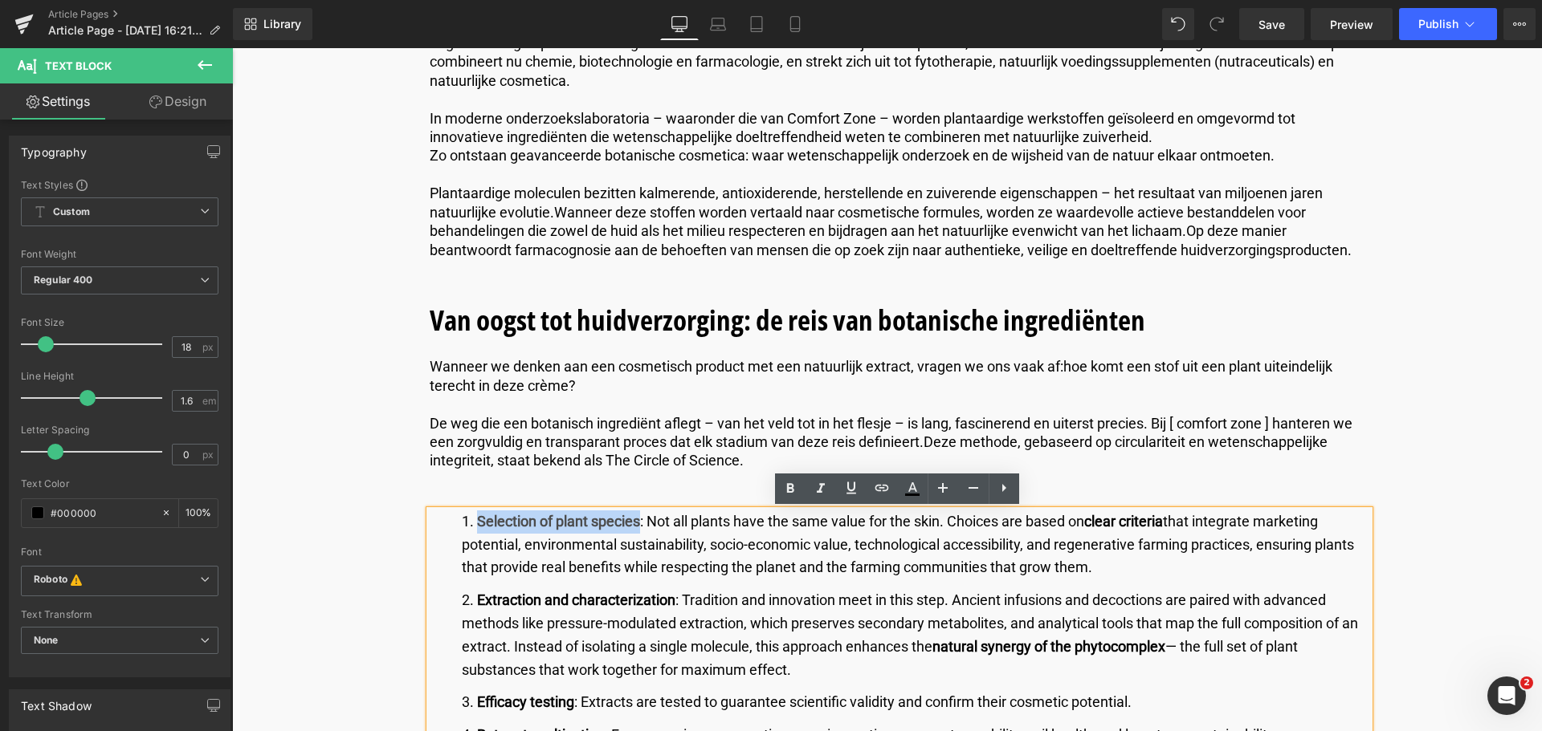
drag, startPoint x: 638, startPoint y: 522, endPoint x: 478, endPoint y: 519, distance: 160.6
click at [478, 519] on strong "Selection of plant species" at bounding box center [558, 521] width 163 height 17
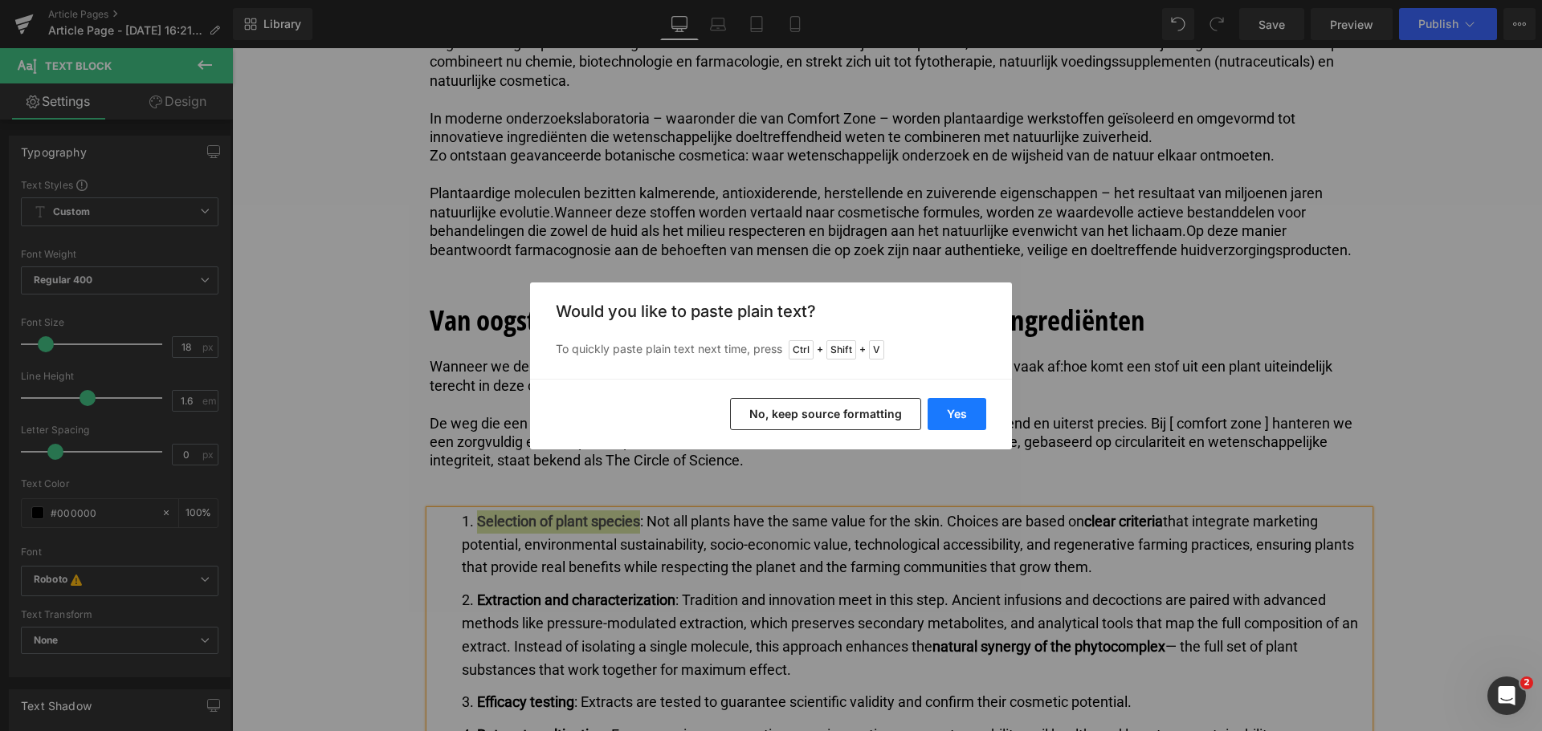
drag, startPoint x: 956, startPoint y: 414, endPoint x: 724, endPoint y: 366, distance: 237.0
click at [956, 414] on button "Yes" at bounding box center [956, 414] width 59 height 32
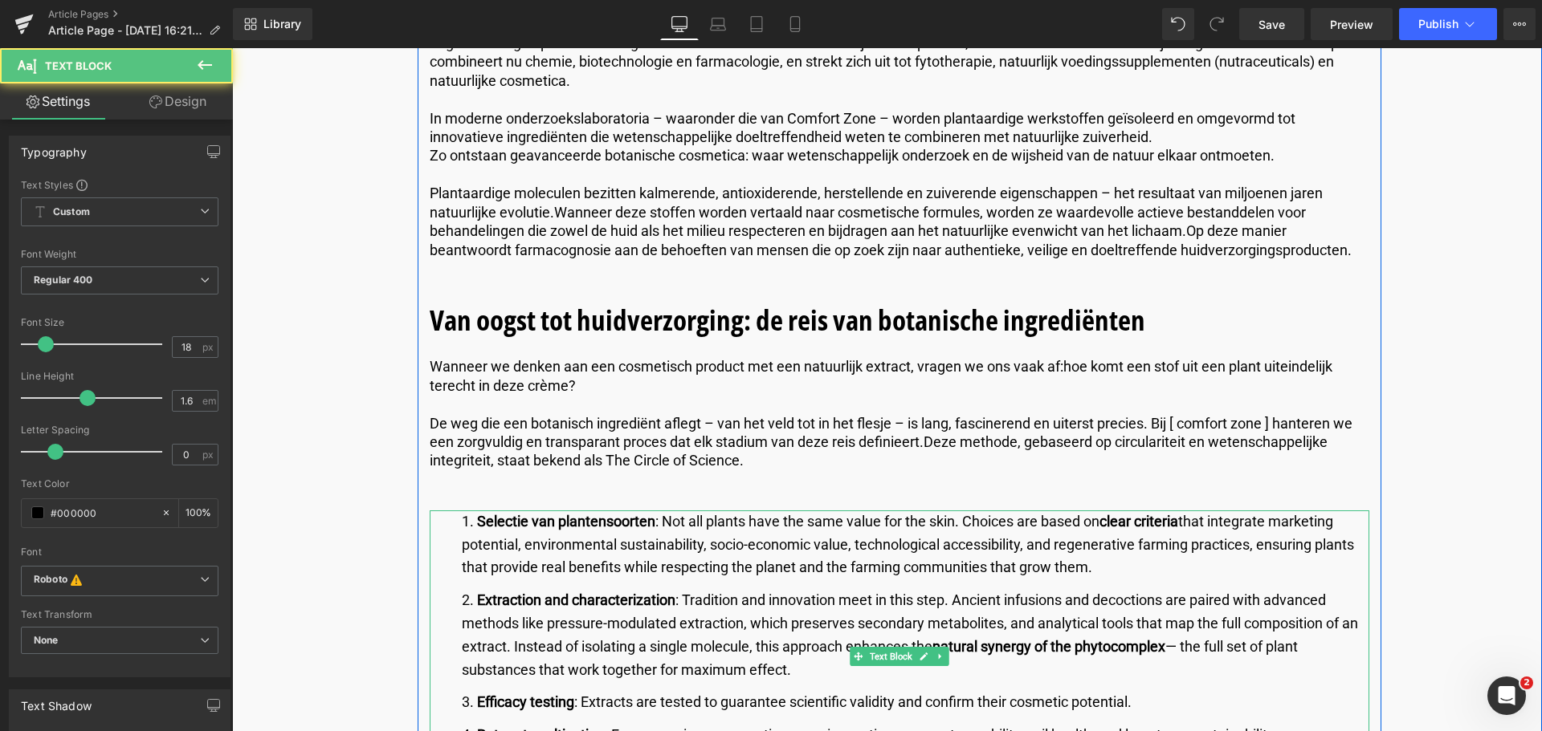
click at [706, 529] on li "Selectie van plantensoorten : Not all plants have the same value for the skin. …" at bounding box center [915, 545] width 907 height 69
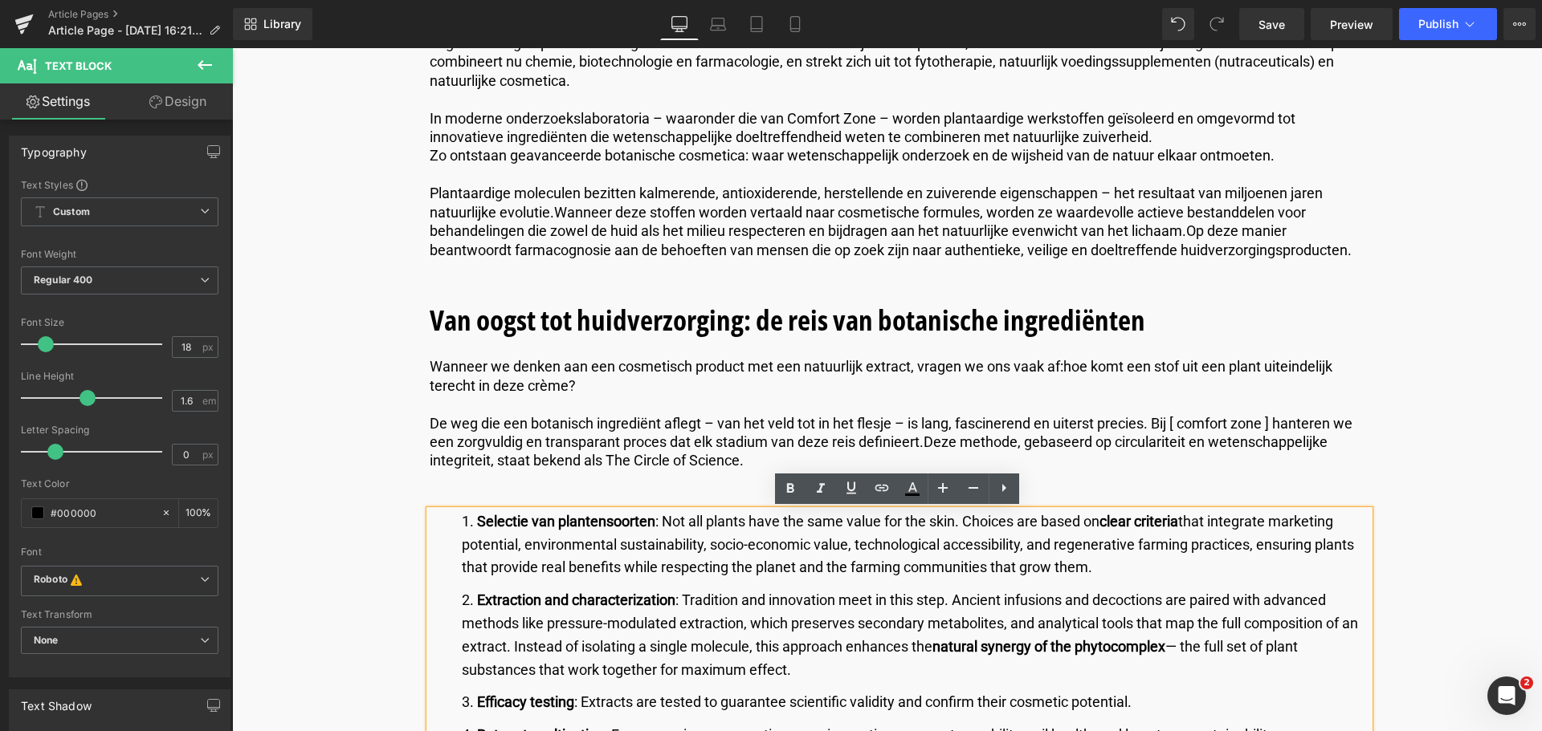
drag, startPoint x: 660, startPoint y: 519, endPoint x: 1091, endPoint y: 560, distance: 433.1
click at [1091, 560] on li "Selectie van plantensoorten : Not all plants have the same value for the skin. …" at bounding box center [915, 545] width 907 height 69
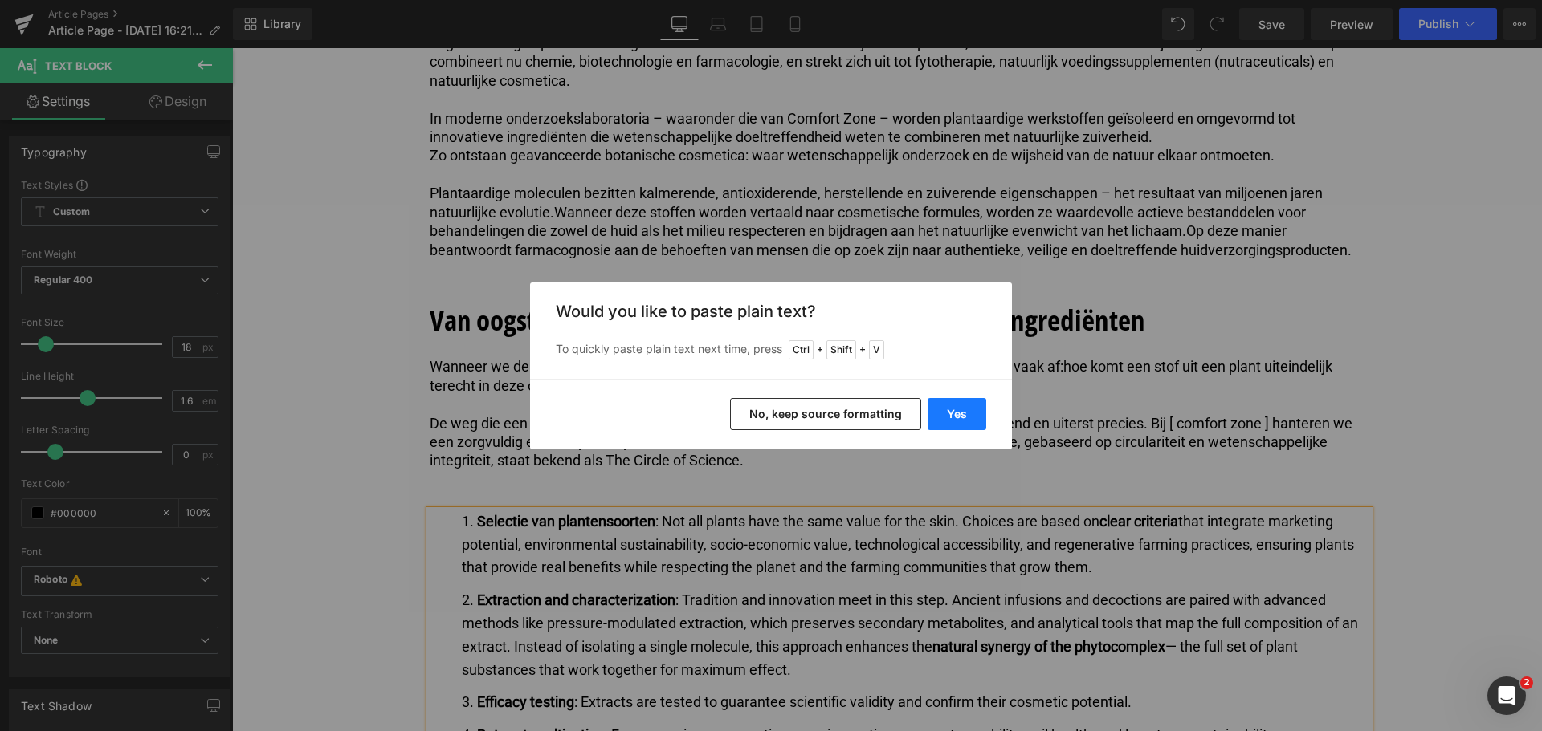
drag, startPoint x: 957, startPoint y: 407, endPoint x: 725, endPoint y: 359, distance: 237.0
click at [957, 407] on button "Yes" at bounding box center [956, 414] width 59 height 32
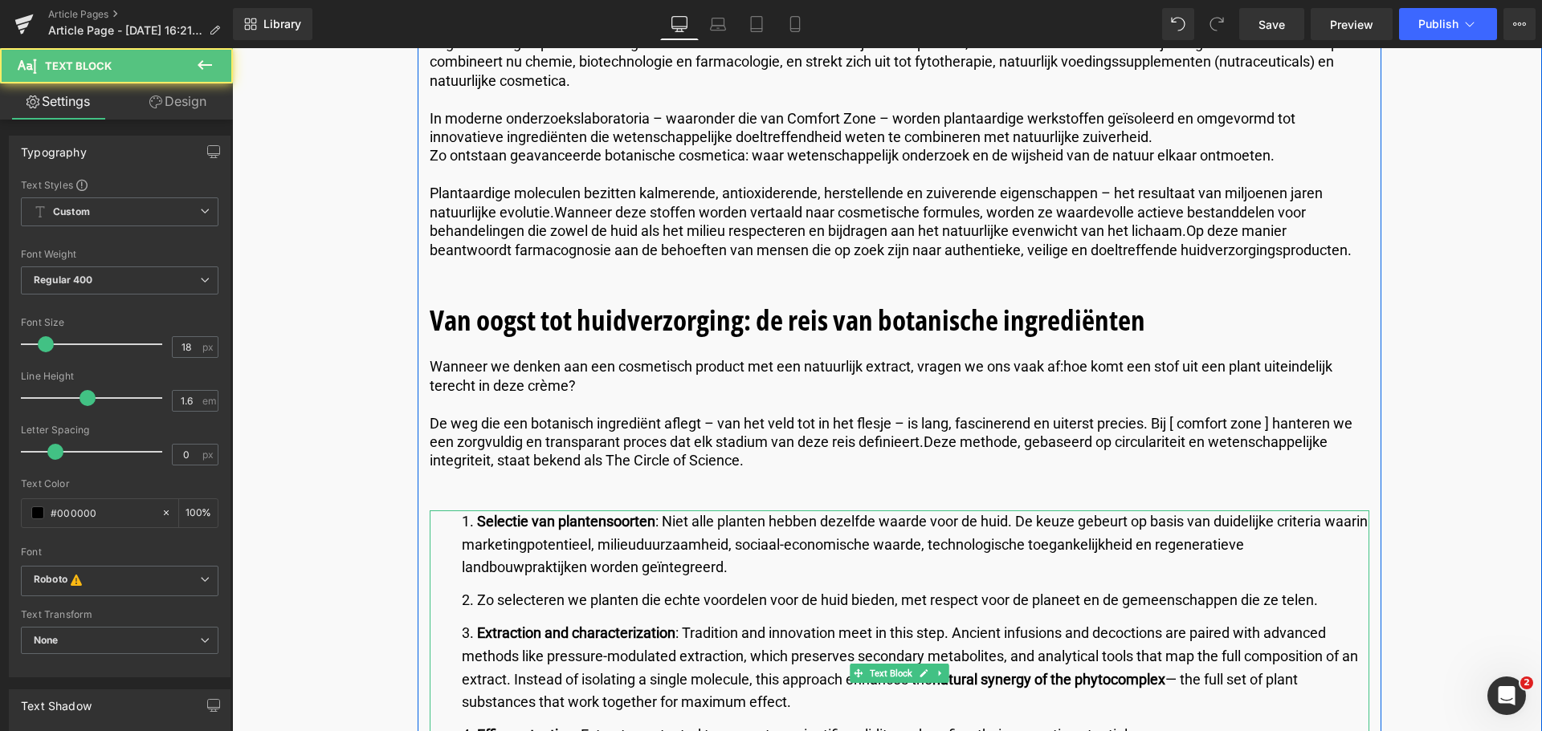
click at [483, 597] on li "Zo selecteren we planten die echte voordelen voor de huid bieden, met respect v…" at bounding box center [915, 600] width 907 height 23
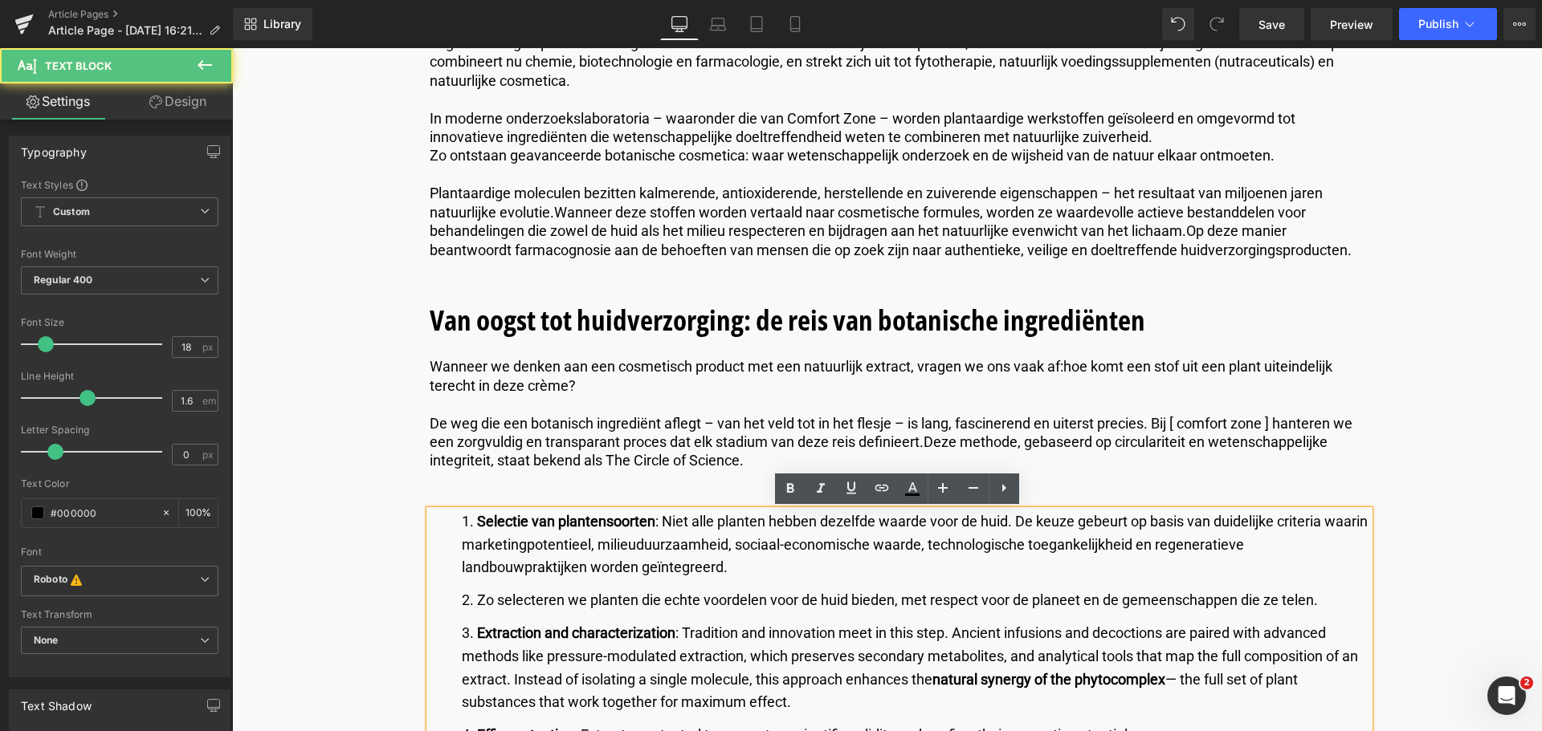
click at [476, 598] on li "Zo selecteren we planten die echte voordelen voor de huid bieden, met respect v…" at bounding box center [915, 600] width 907 height 23
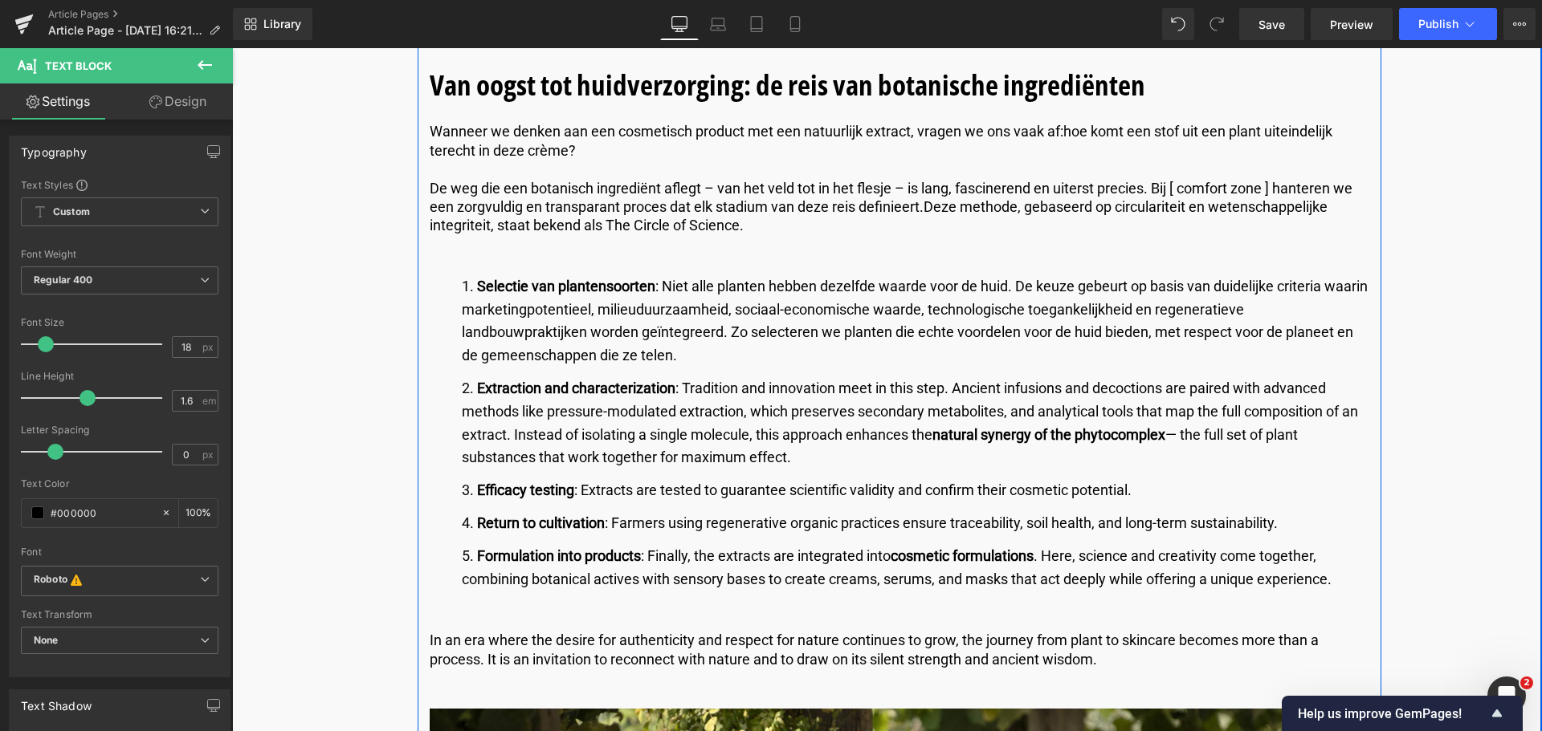
scroll to position [1766, 0]
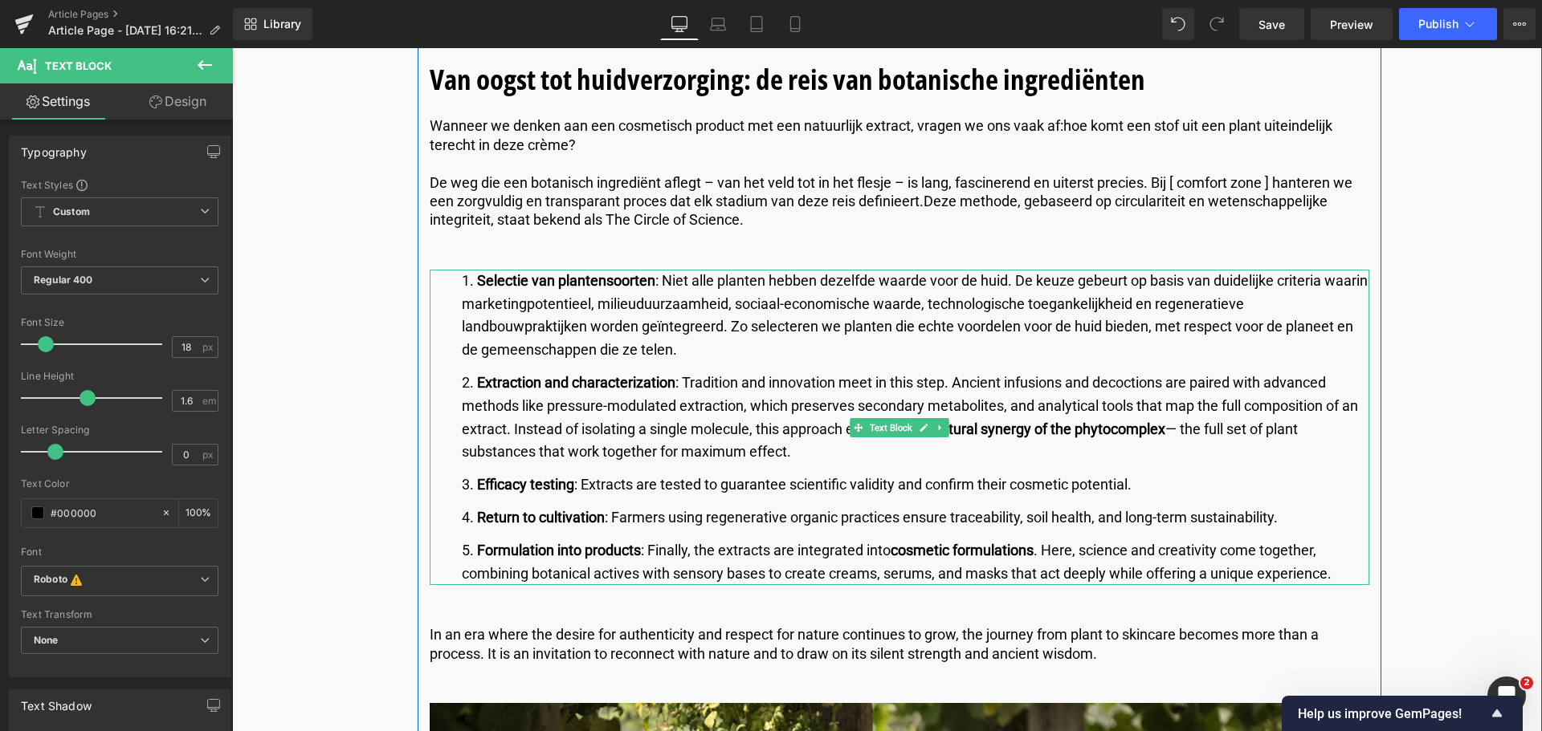
click at [672, 385] on strong "Extraction and characterization" at bounding box center [576, 382] width 198 height 17
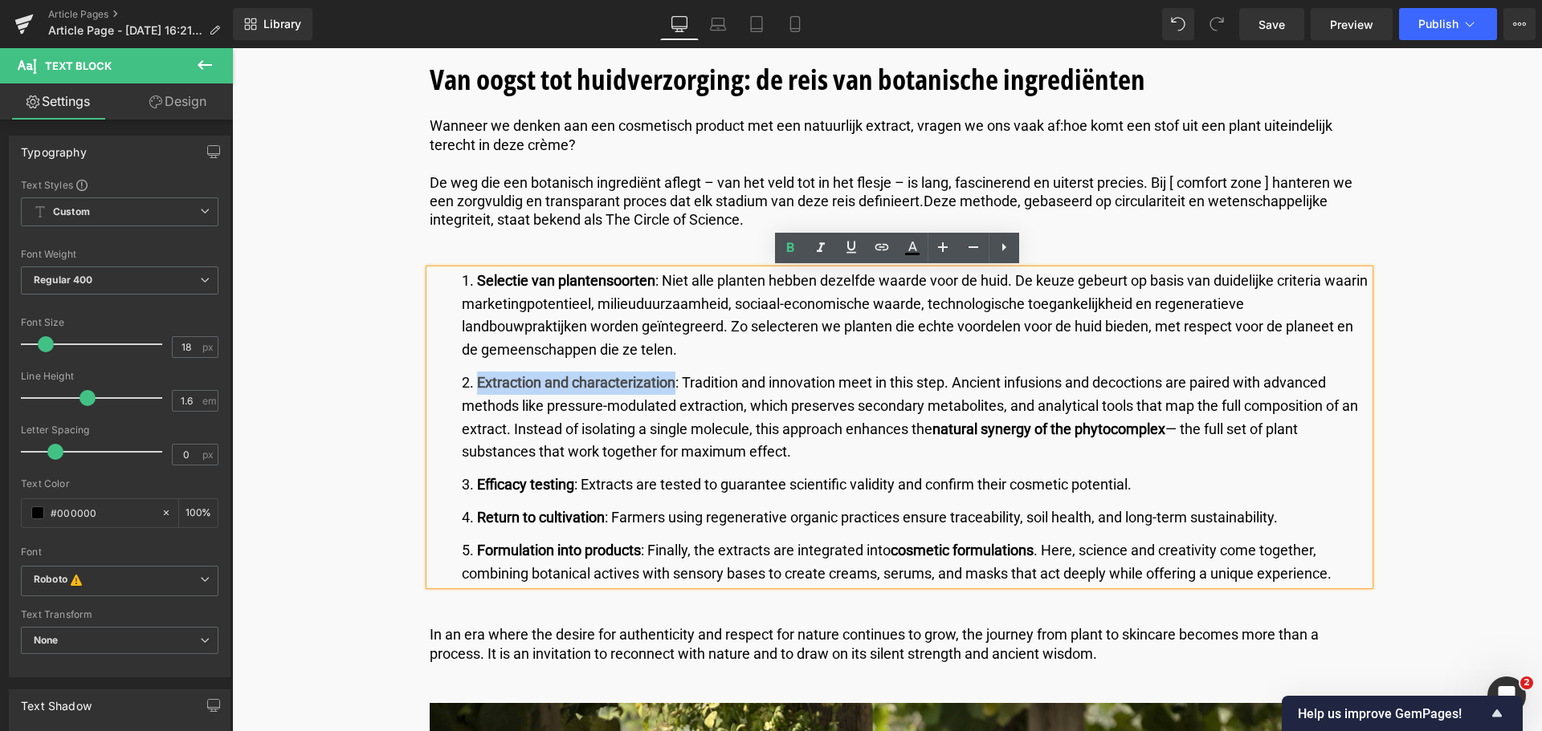
drag, startPoint x: 671, startPoint y: 385, endPoint x: 472, endPoint y: 383, distance: 199.1
click at [472, 383] on li "Extraction and characterization : Tradition and innovation meet in this step. A…" at bounding box center [915, 418] width 907 height 92
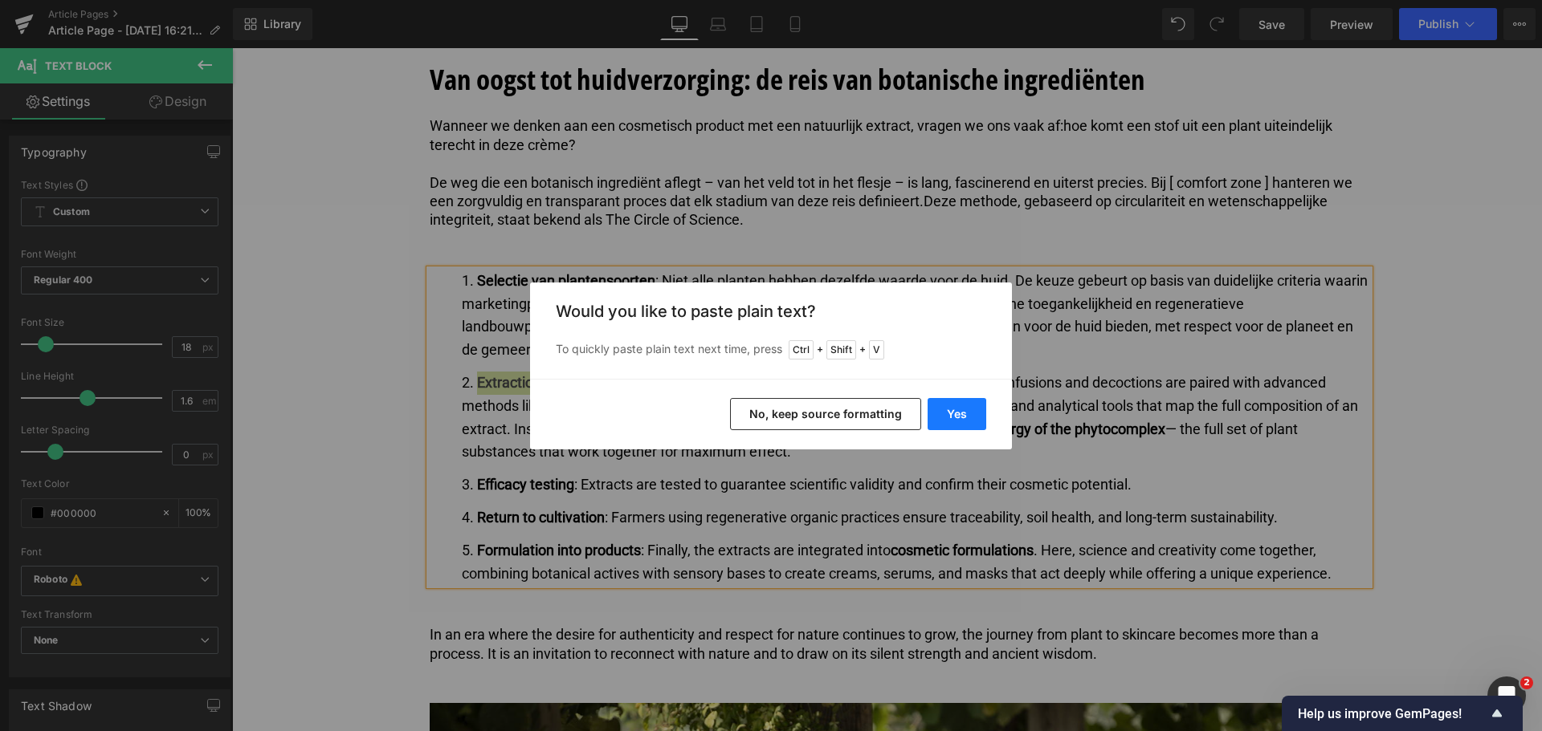
drag, startPoint x: 949, startPoint y: 409, endPoint x: 717, endPoint y: 361, distance: 237.0
click at [949, 409] on button "Yes" at bounding box center [956, 414] width 59 height 32
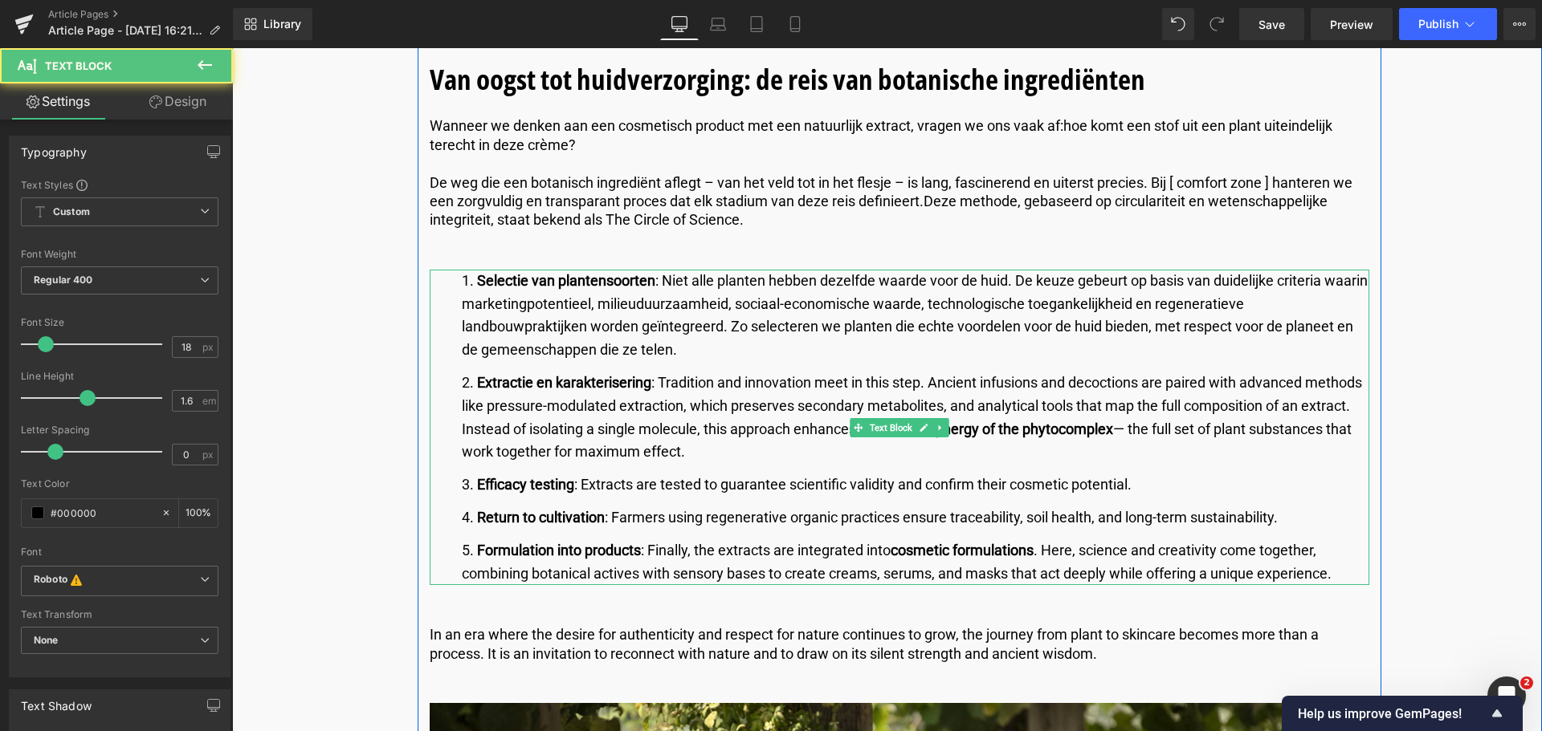
click at [711, 403] on li "Extractie en karakterisering : Tradition and innovation meet in this step. Anci…" at bounding box center [915, 418] width 907 height 92
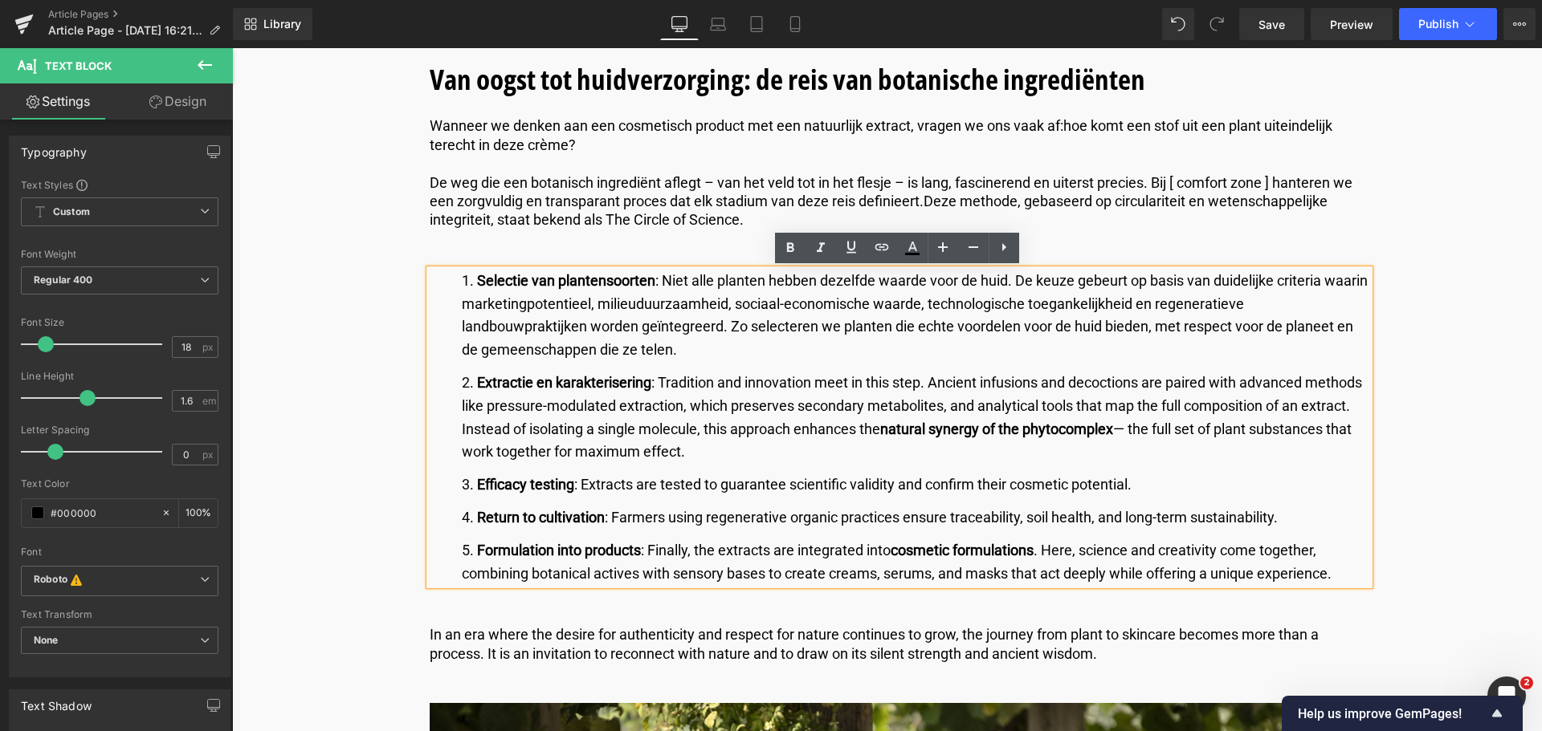
drag, startPoint x: 657, startPoint y: 381, endPoint x: 695, endPoint y: 443, distance: 73.1
click at [695, 443] on li "Extractie en karakterisering : Tradition and innovation meet in this step. Anci…" at bounding box center [915, 418] width 907 height 92
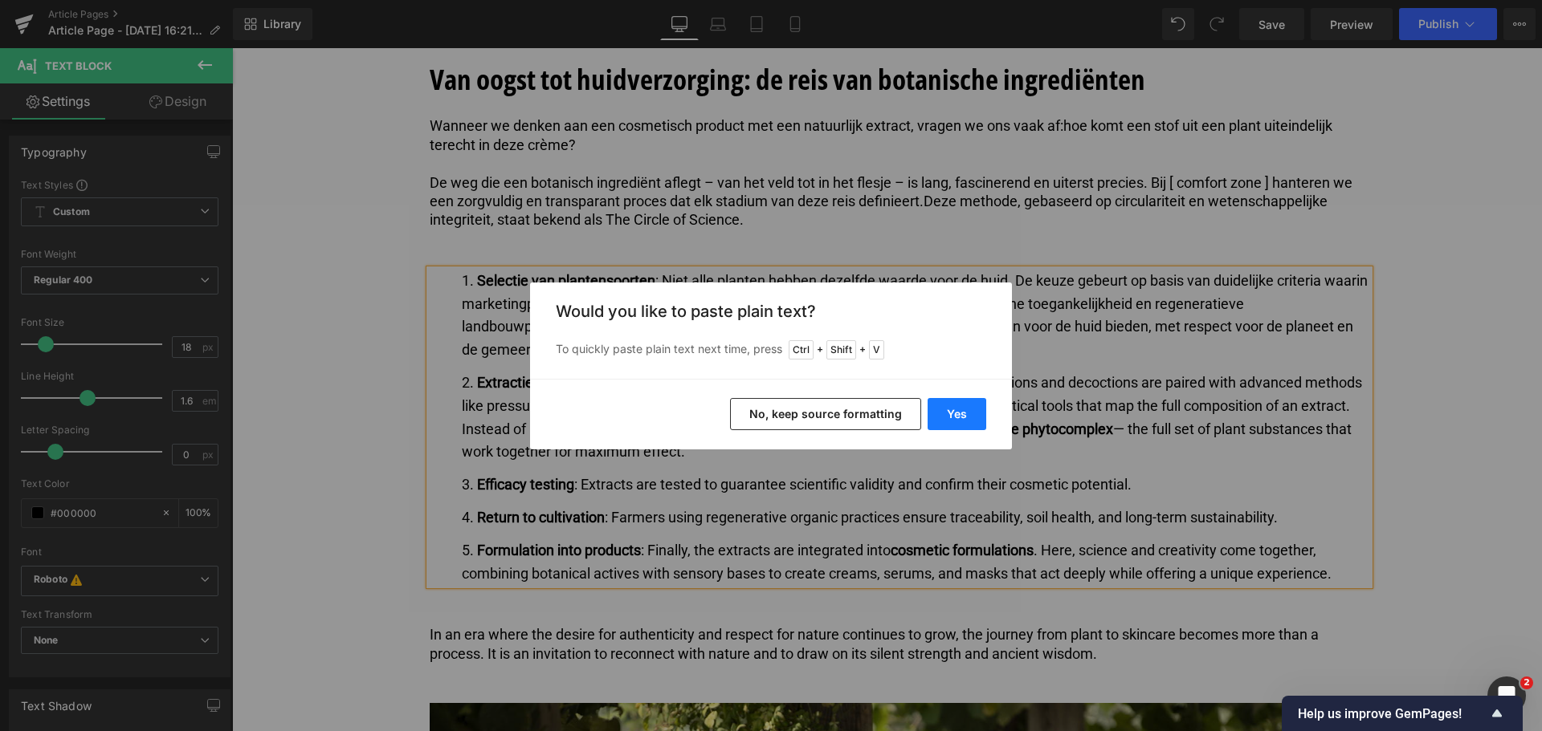
click at [951, 413] on button "Yes" at bounding box center [956, 414] width 59 height 32
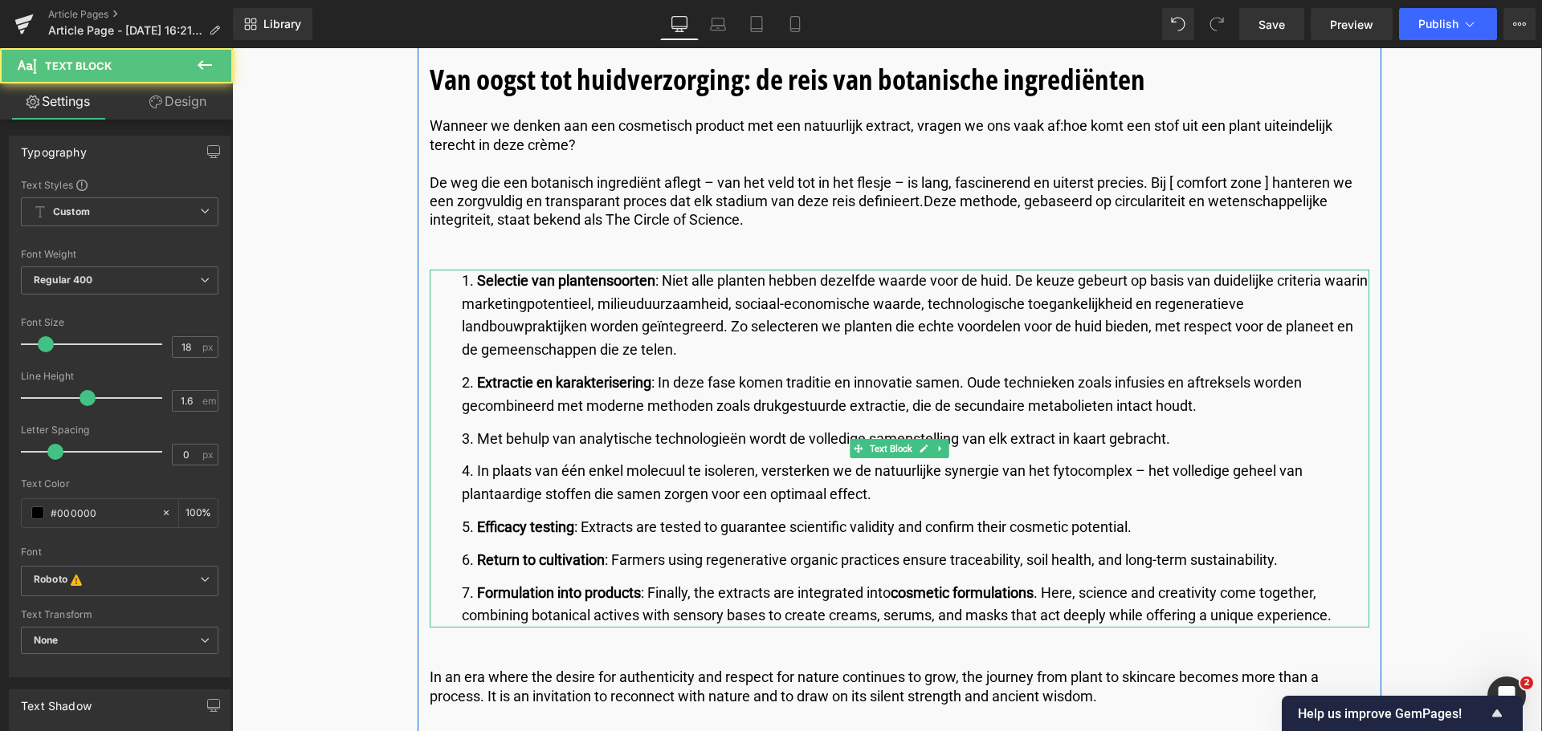
click at [476, 433] on li "Met behulp van analytische technologieën wordt de volledige samenstelling van e…" at bounding box center [915, 439] width 907 height 23
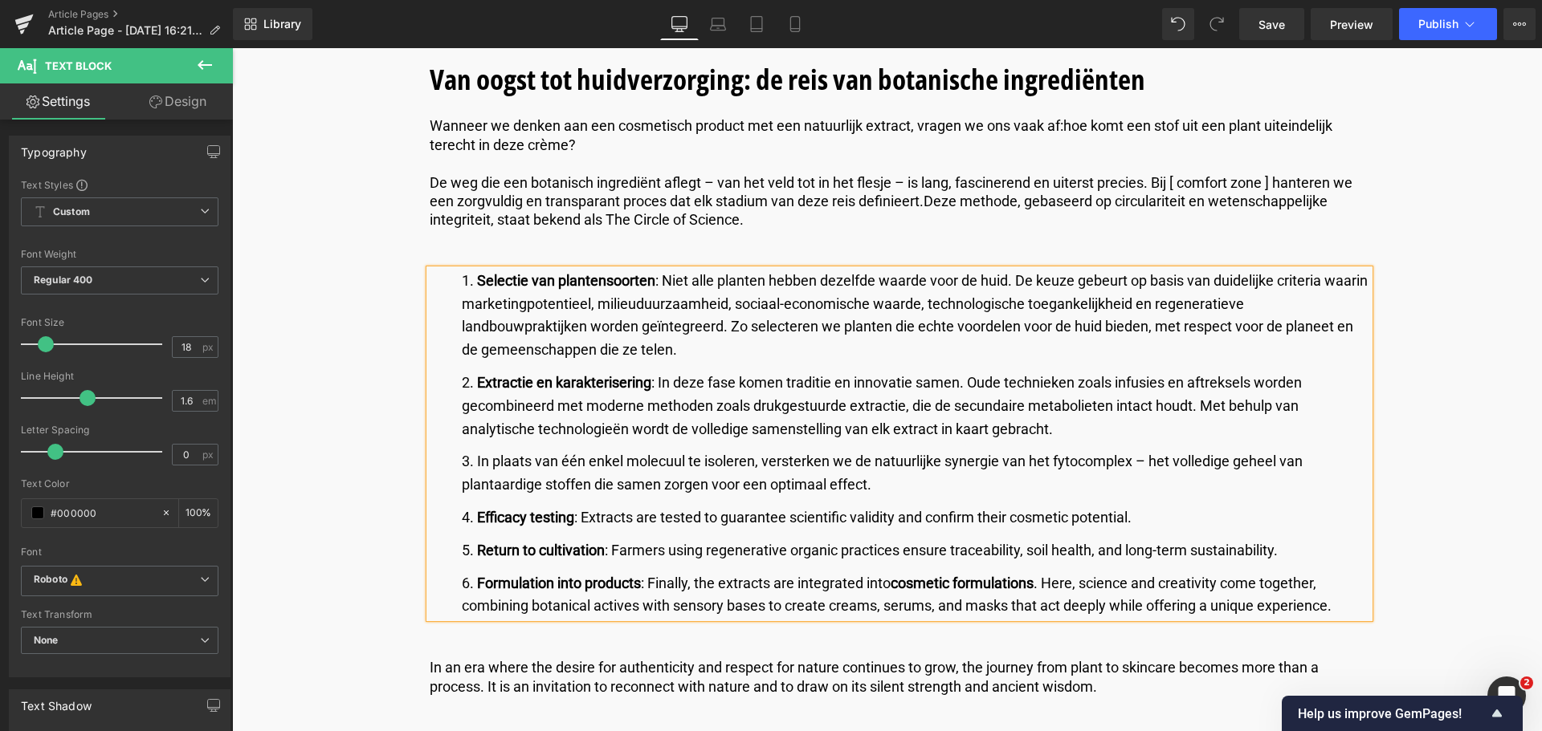
click at [475, 462] on li "In plaats van één enkel molecuul te isoleren, versterken we de natuurlijke syne…" at bounding box center [915, 473] width 907 height 47
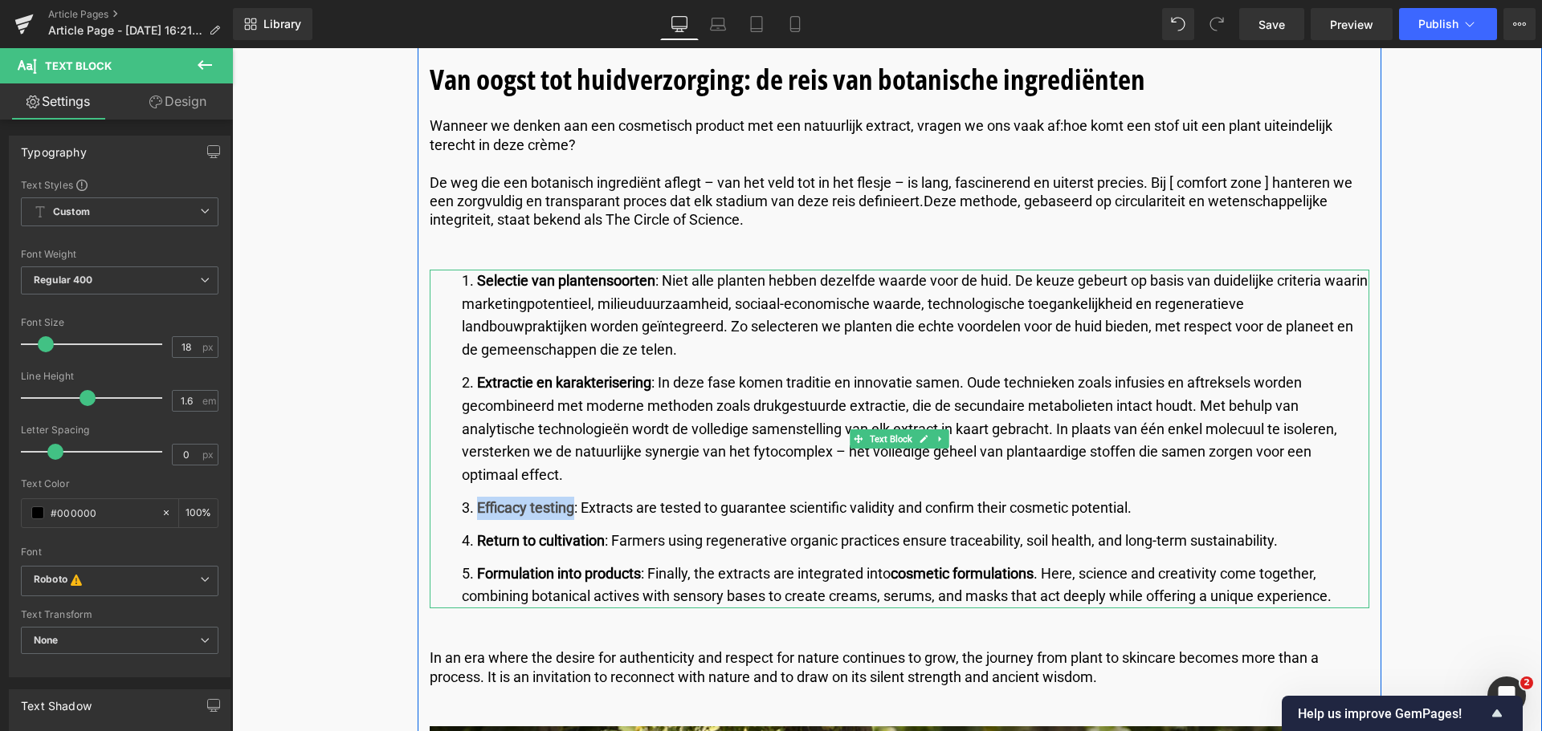
drag, startPoint x: 572, startPoint y: 511, endPoint x: 475, endPoint y: 505, distance: 96.6
click at [477, 505] on strong "Efficacy testing" at bounding box center [525, 507] width 97 height 17
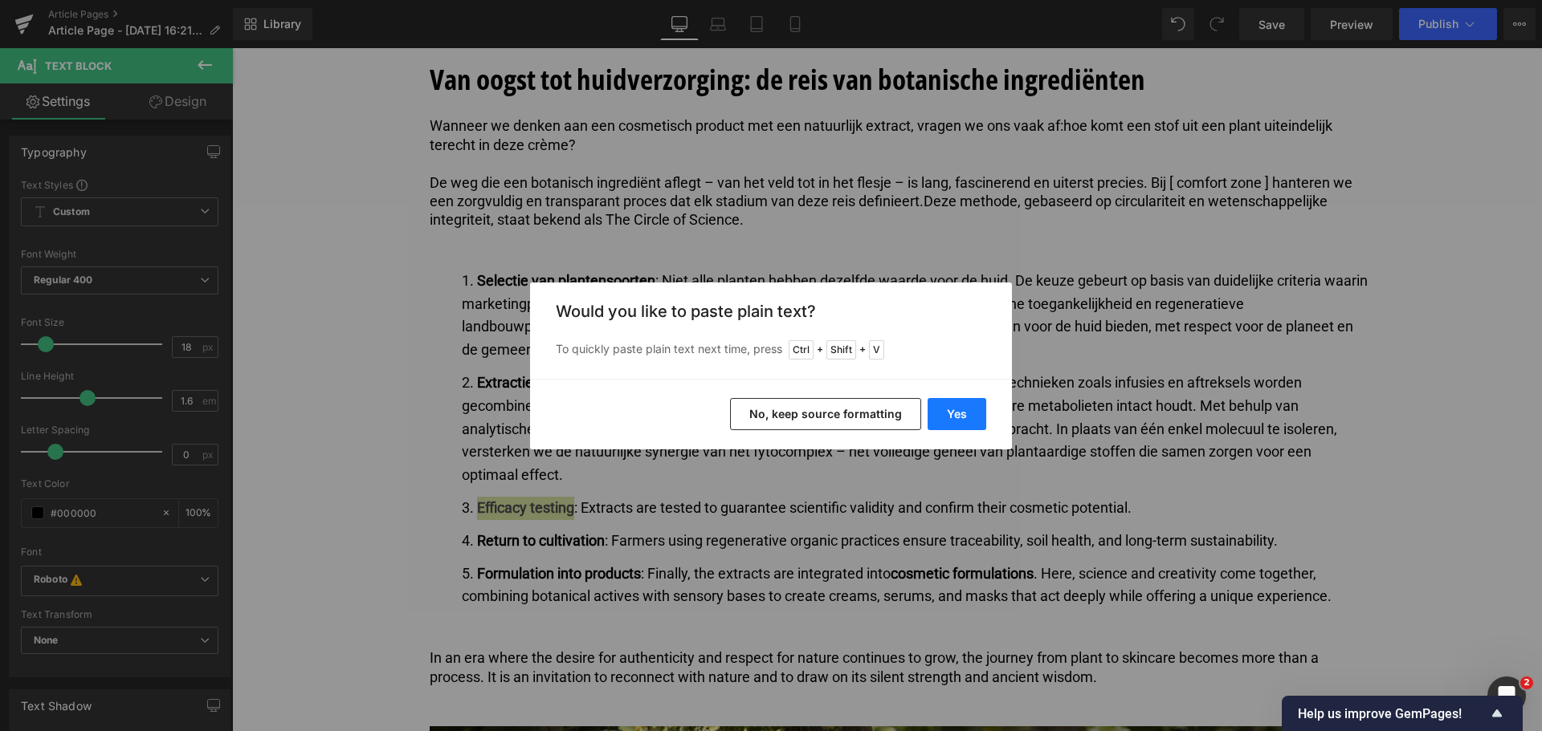
click at [937, 418] on button "Yes" at bounding box center [956, 414] width 59 height 32
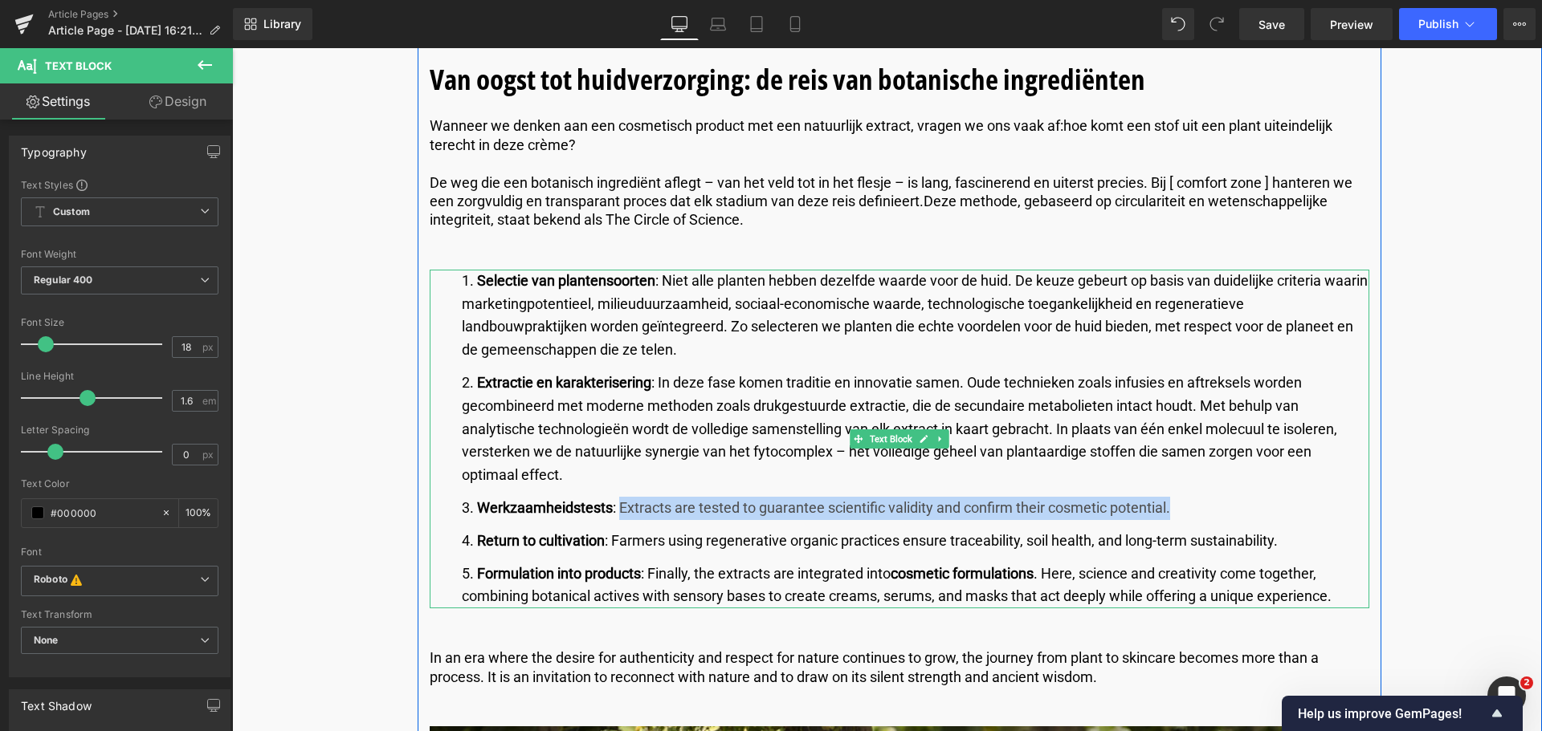
drag, startPoint x: 1179, startPoint y: 511, endPoint x: 618, endPoint y: 507, distance: 561.2
click at [618, 507] on li "Werkzaamheidstests : Extracts are tested to guarantee scientific validity and c…" at bounding box center [915, 508] width 907 height 23
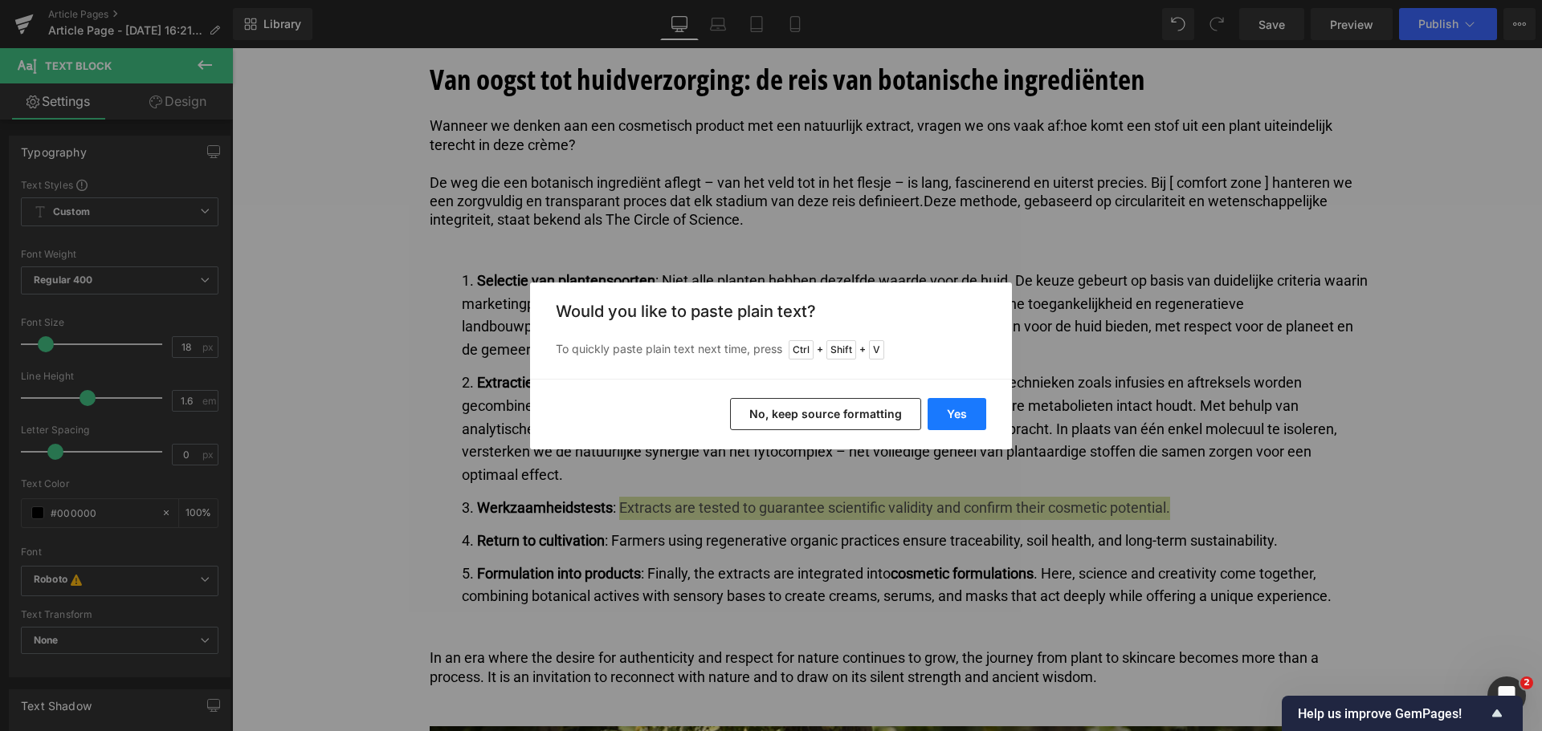
click at [954, 414] on button "Yes" at bounding box center [956, 414] width 59 height 32
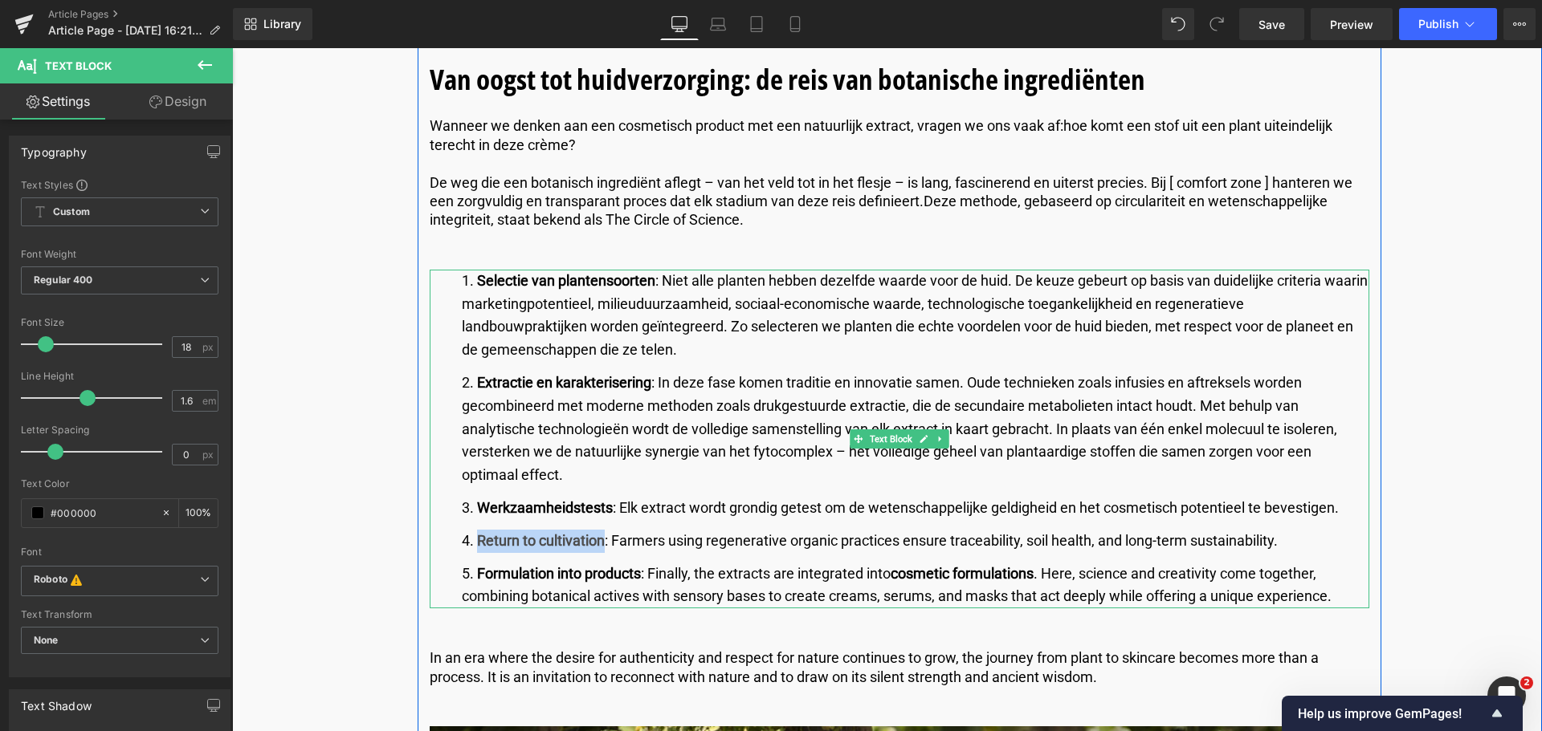
drag, startPoint x: 601, startPoint y: 543, endPoint x: 471, endPoint y: 530, distance: 129.9
click at [471, 530] on li "Return to cultivation : Farmers using regenerative organic practices ensure tra…" at bounding box center [915, 541] width 907 height 23
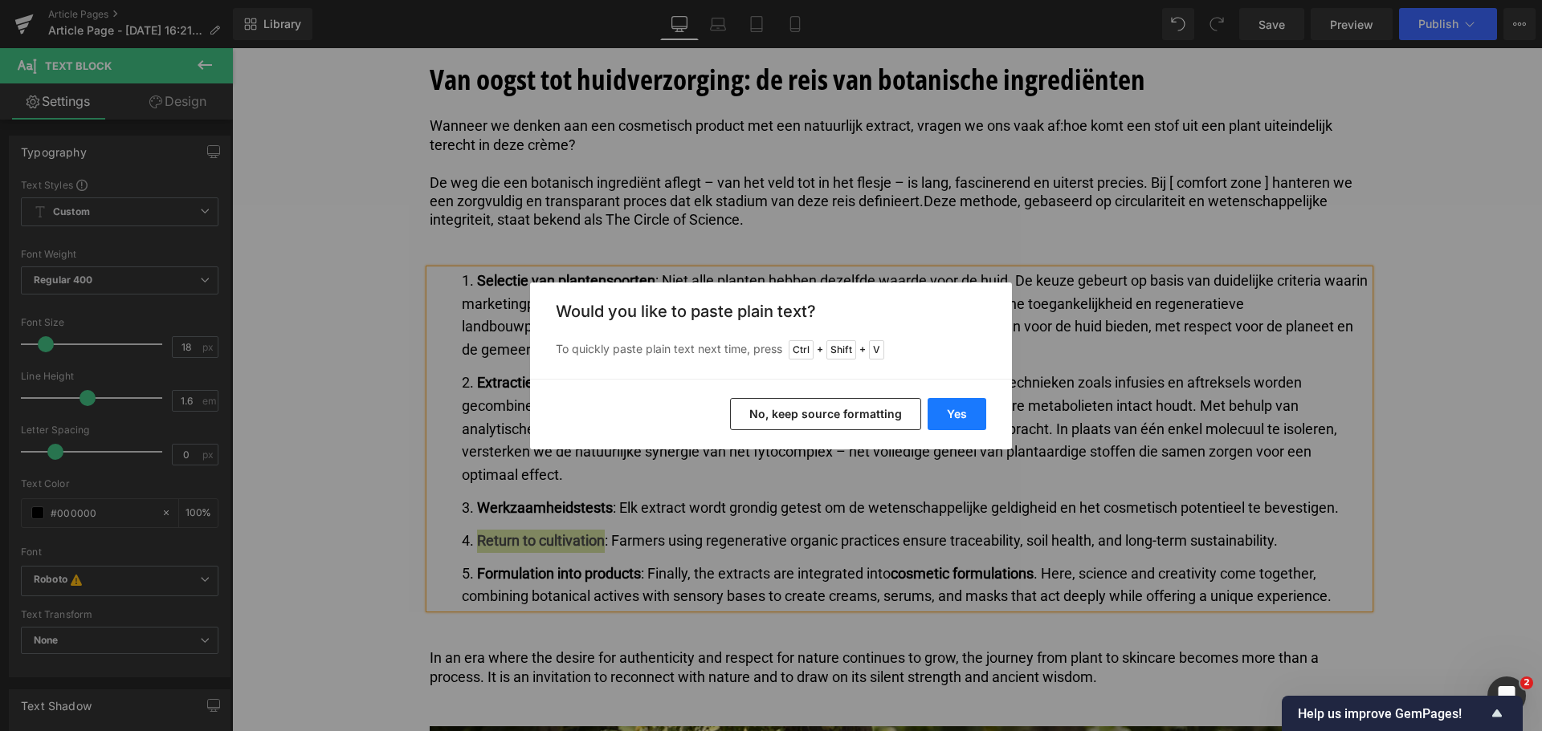
click at [955, 411] on button "Yes" at bounding box center [956, 414] width 59 height 32
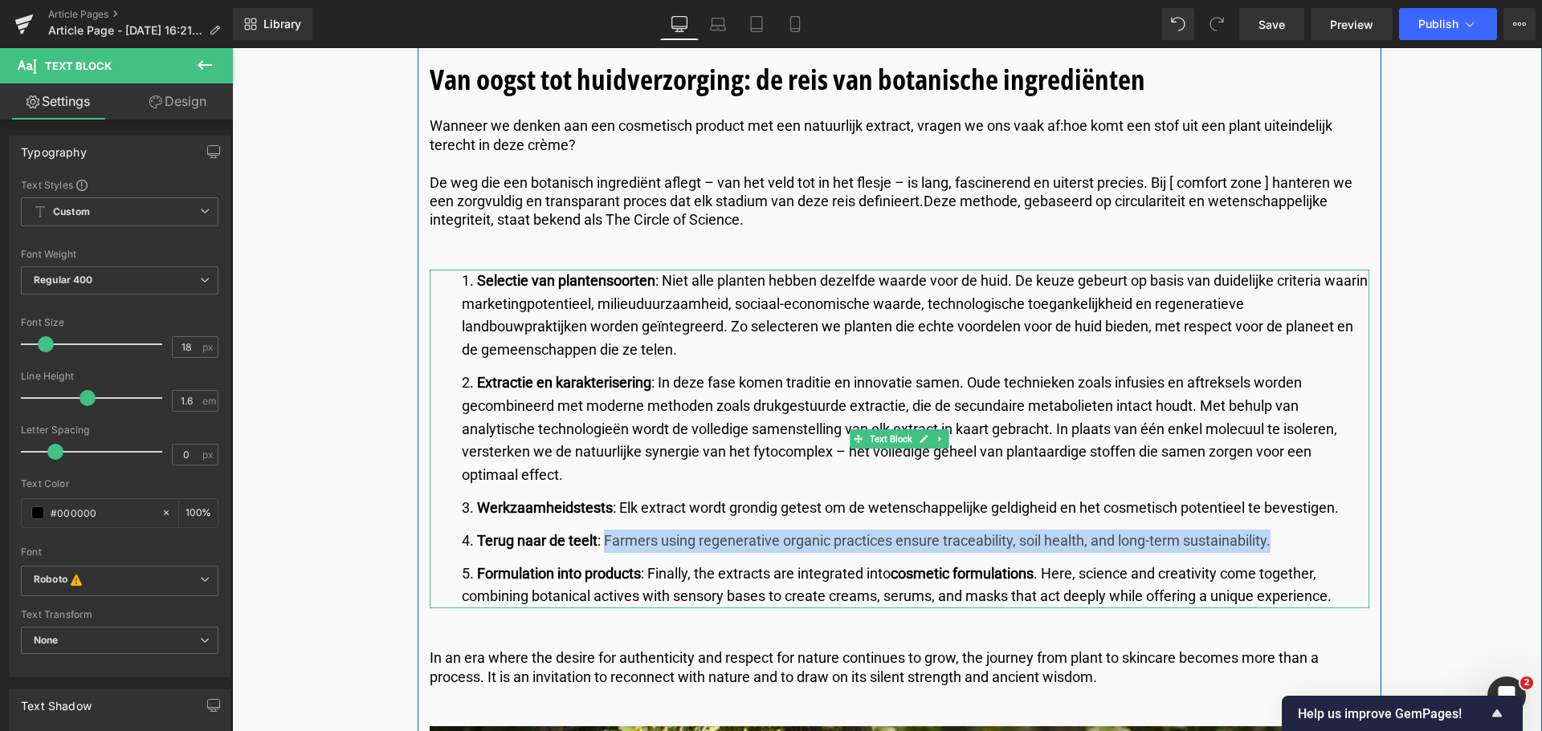
drag, startPoint x: 601, startPoint y: 540, endPoint x: 1293, endPoint y: 535, distance: 691.3
click at [1293, 535] on li "Terug naar de teelt : Farmers using regenerative organic practices ensure trace…" at bounding box center [915, 541] width 907 height 23
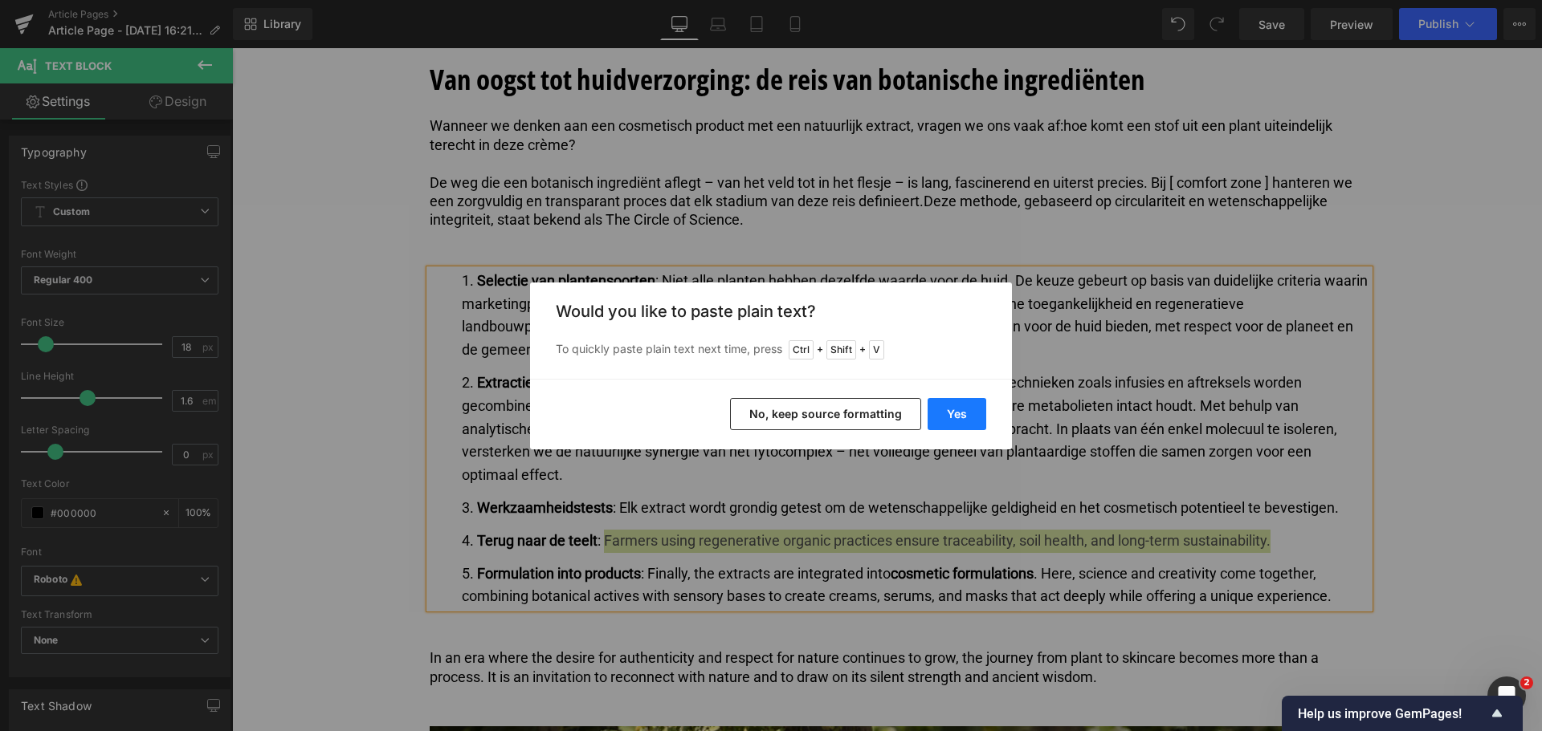
click at [960, 409] on button "Yes" at bounding box center [956, 414] width 59 height 32
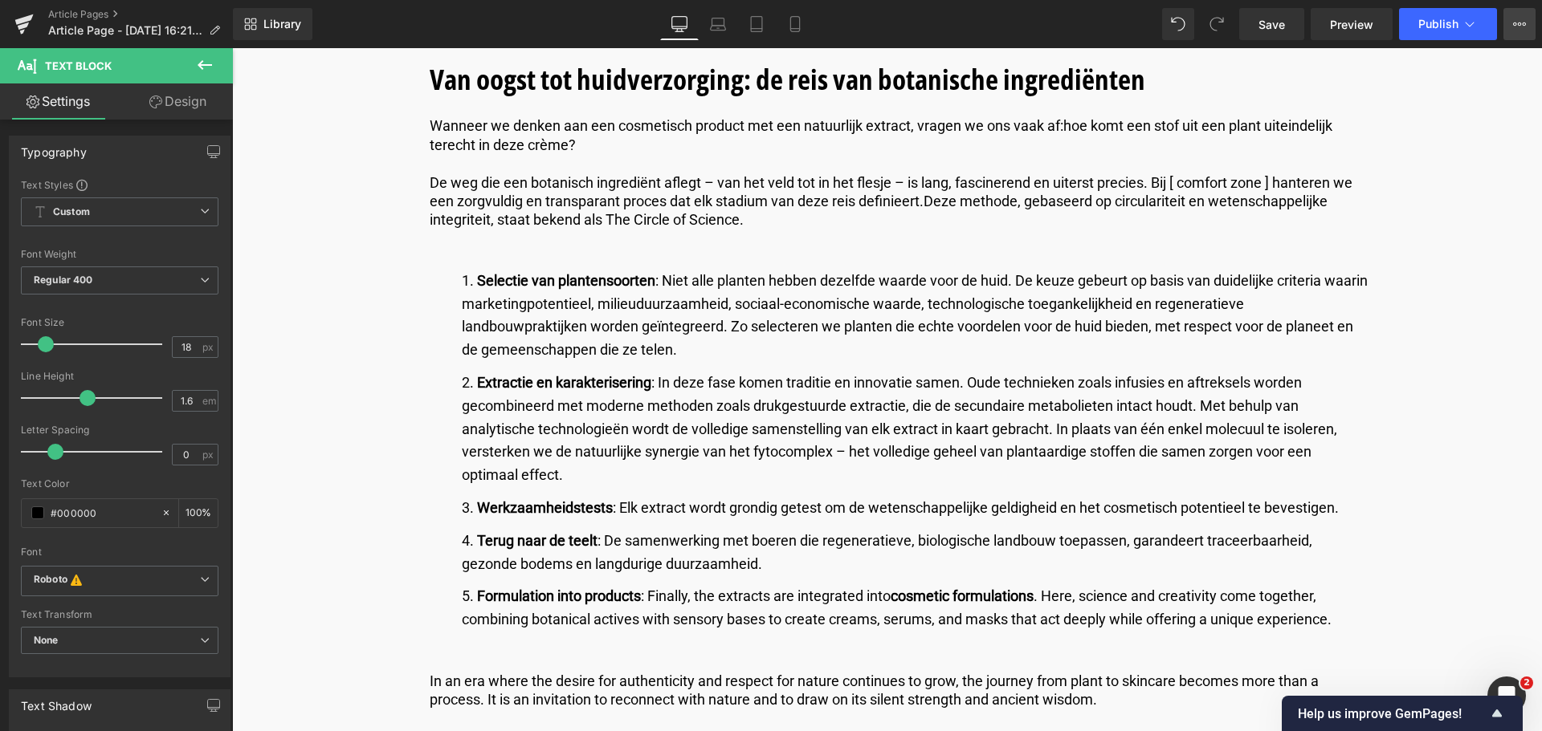
click at [1520, 29] on icon at bounding box center [1519, 24] width 13 height 13
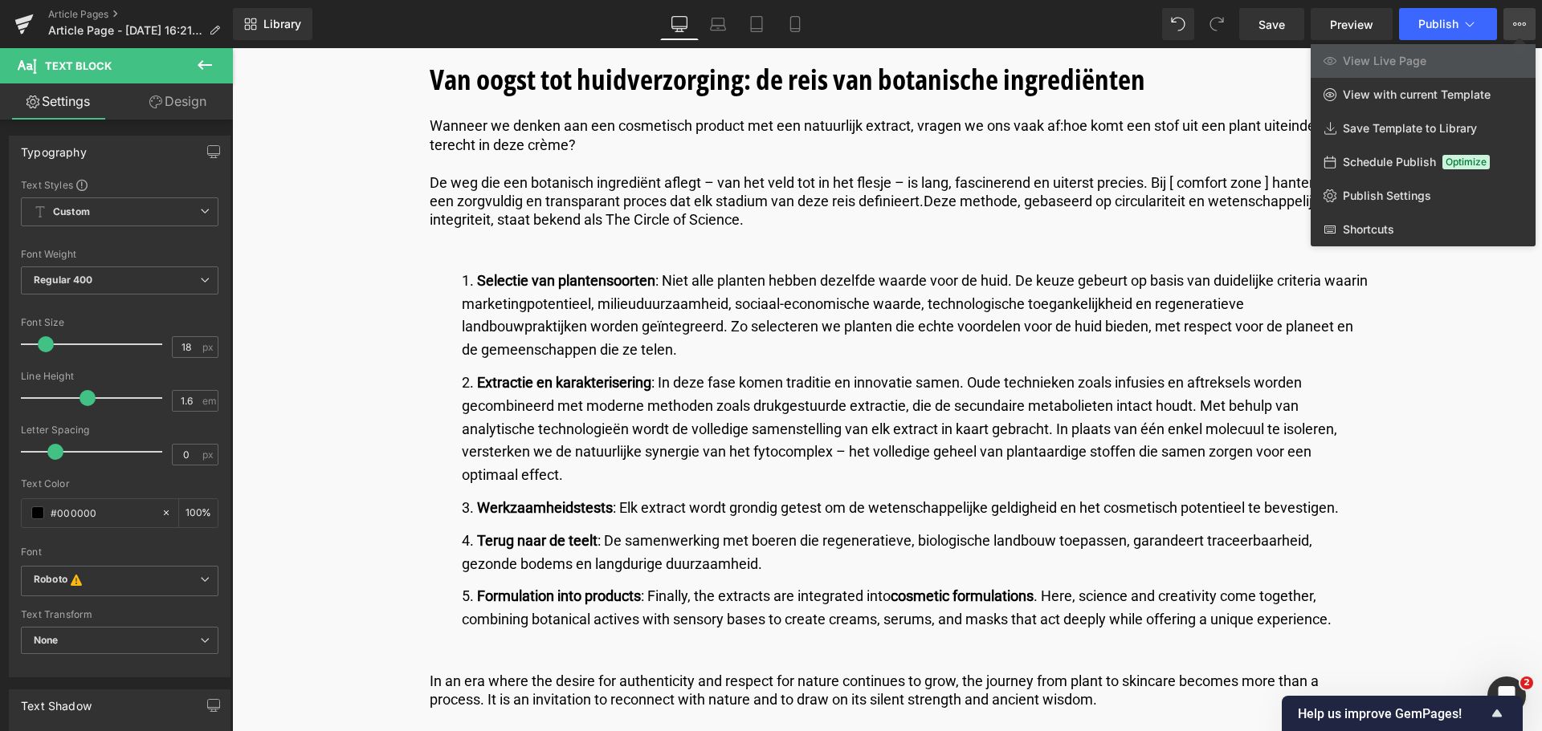
click at [1520, 29] on icon at bounding box center [1519, 24] width 13 height 13
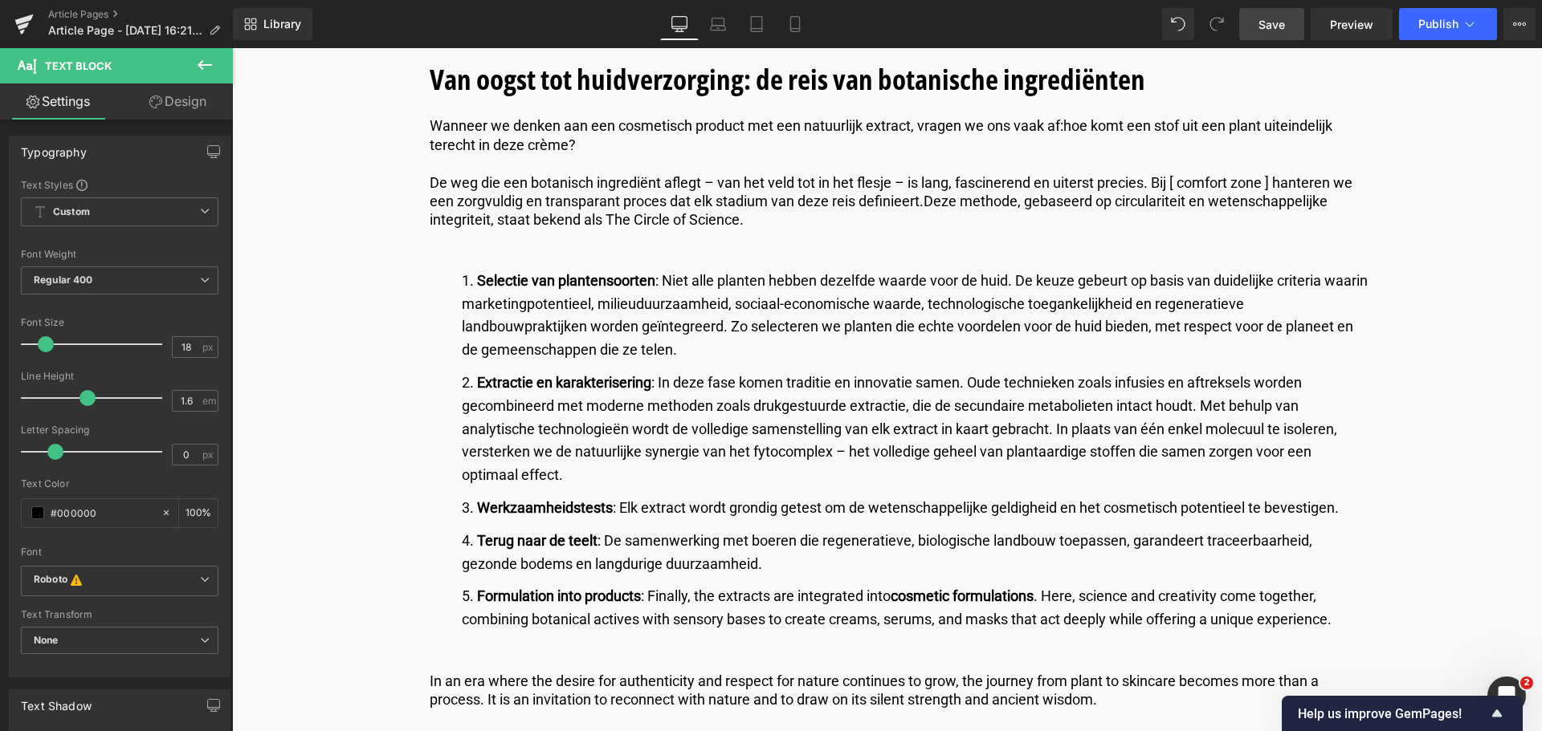
click at [1265, 35] on link "Save" at bounding box center [1271, 24] width 65 height 32
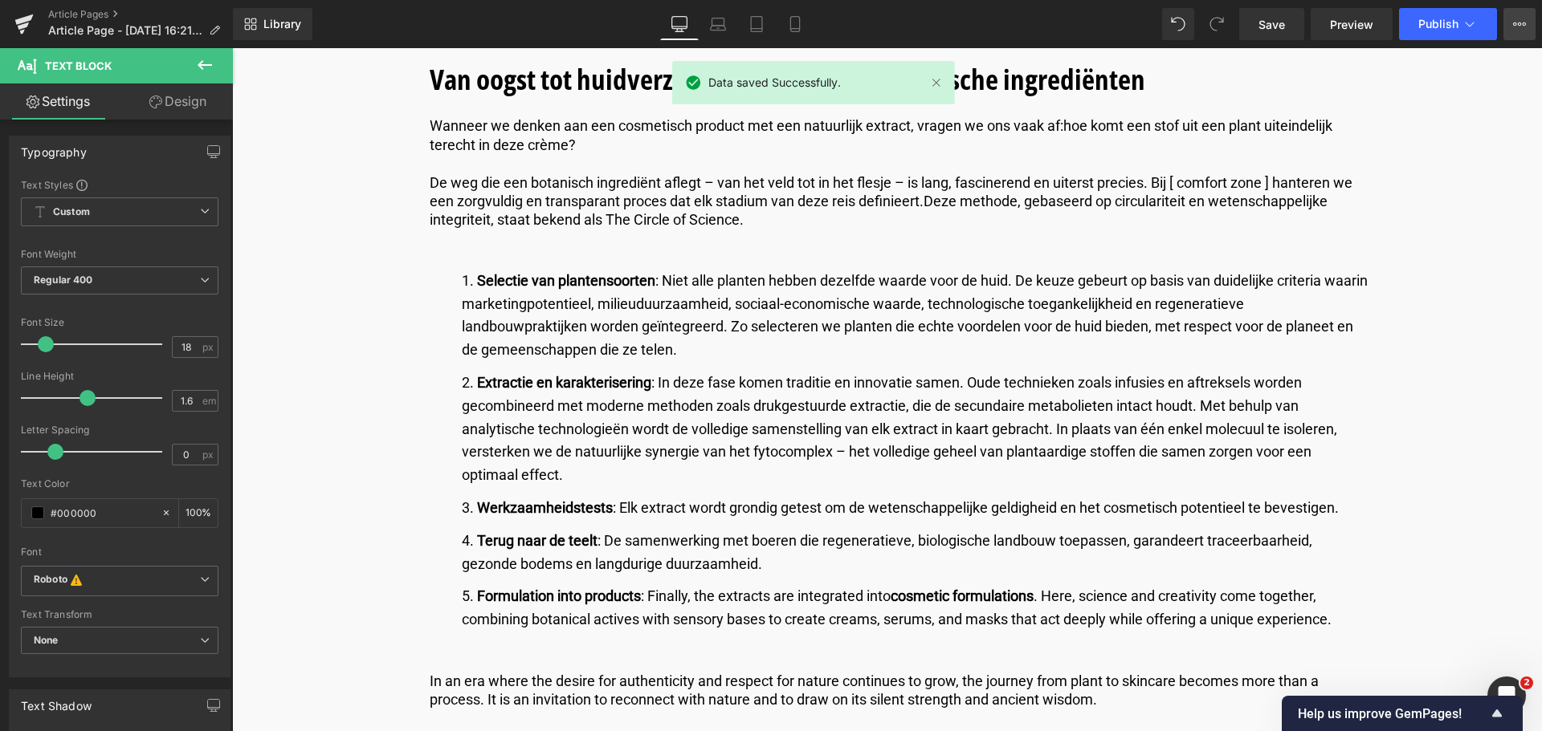
click at [1516, 25] on icon at bounding box center [1515, 23] width 4 height 3
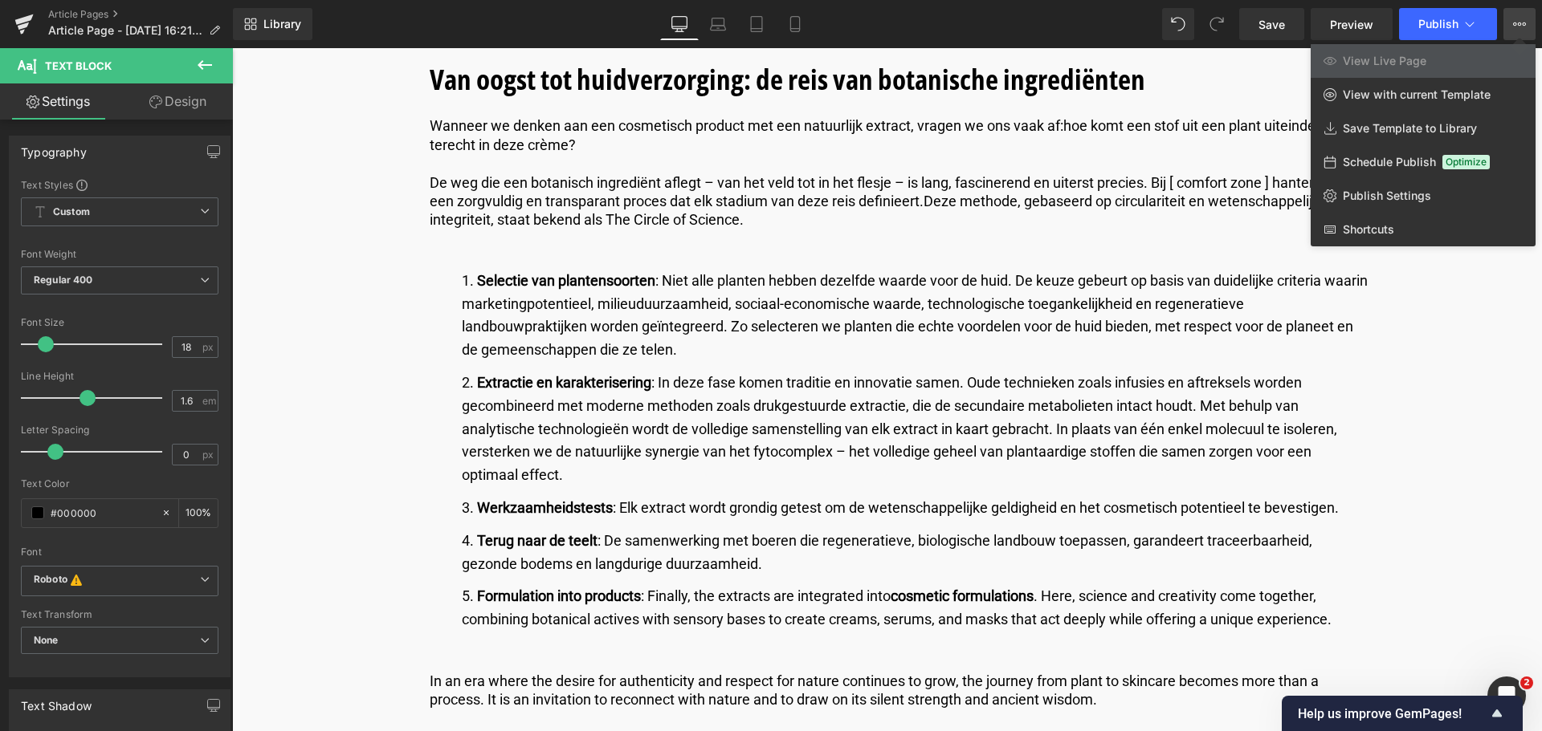
click at [1516, 25] on icon at bounding box center [1515, 23] width 4 height 3
